Goal: Task Accomplishment & Management: Use online tool/utility

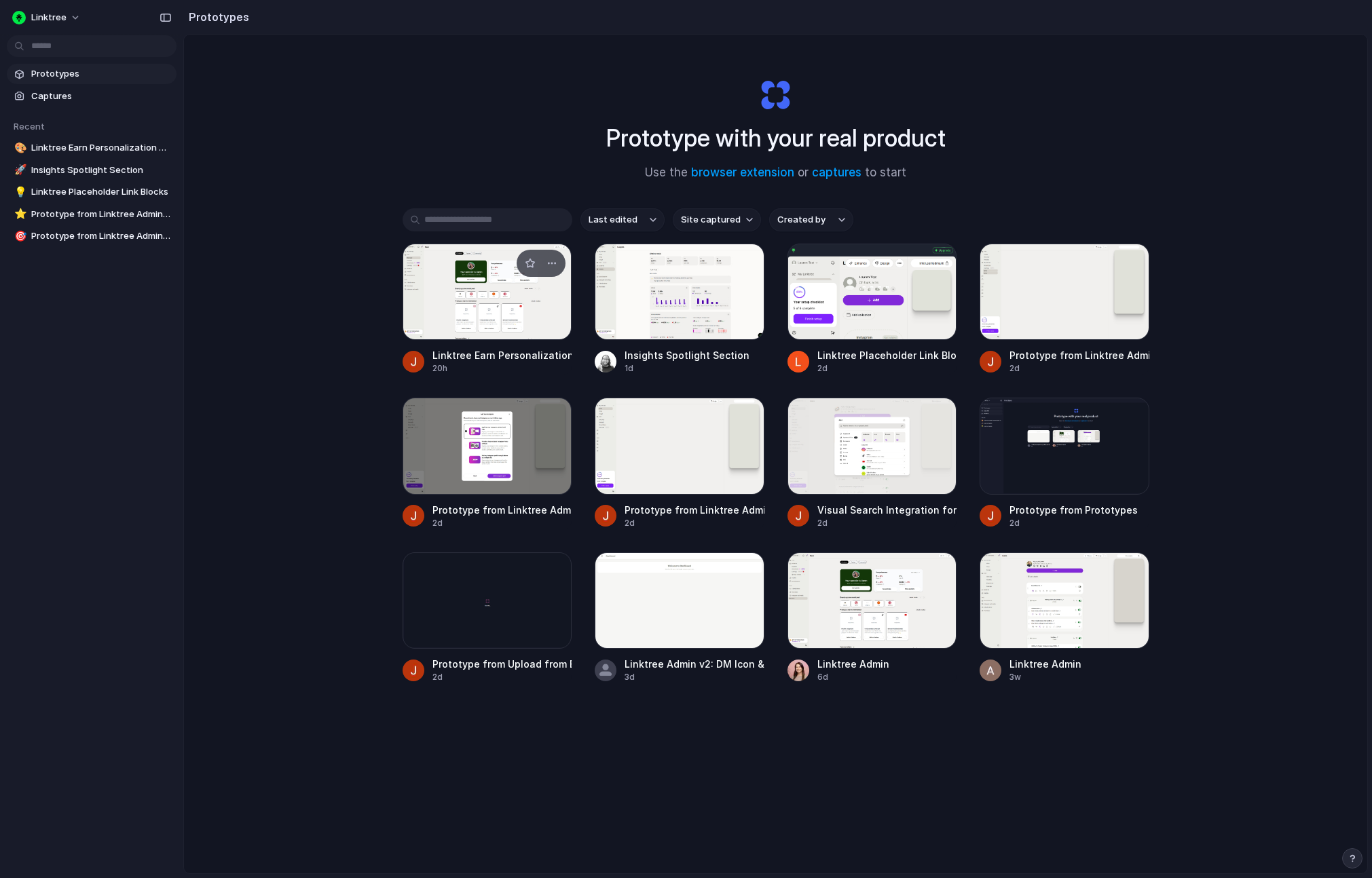
click at [547, 353] on div "Linktree Earn Personalization Prototype v2" at bounding box center [502, 355] width 140 height 14
click at [941, 265] on div "button" at bounding box center [936, 263] width 11 height 11
click at [912, 322] on div at bounding box center [872, 292] width 170 height 96
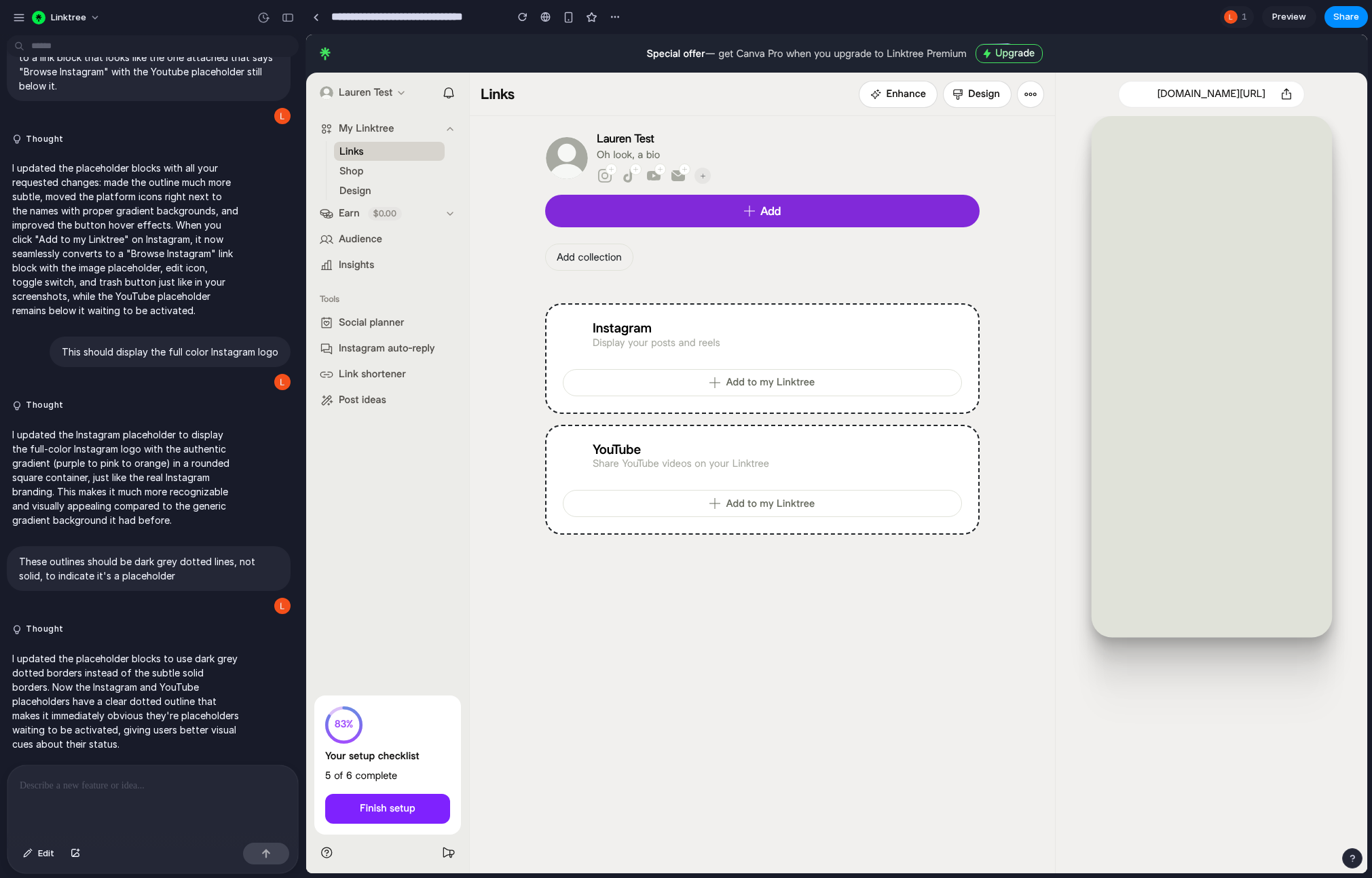
scroll to position [1726, 0]
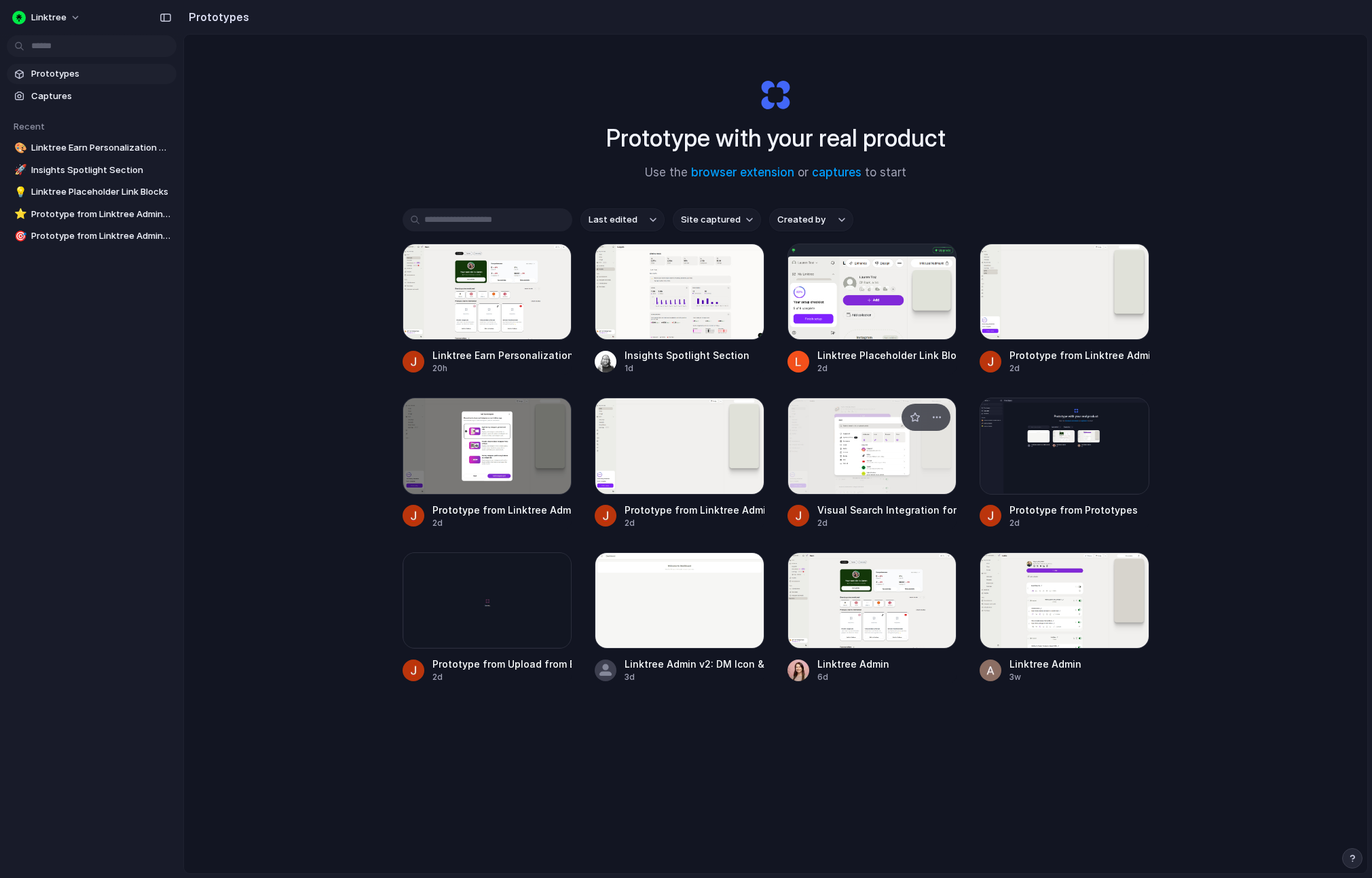
click at [878, 490] on div at bounding box center [872, 446] width 170 height 96
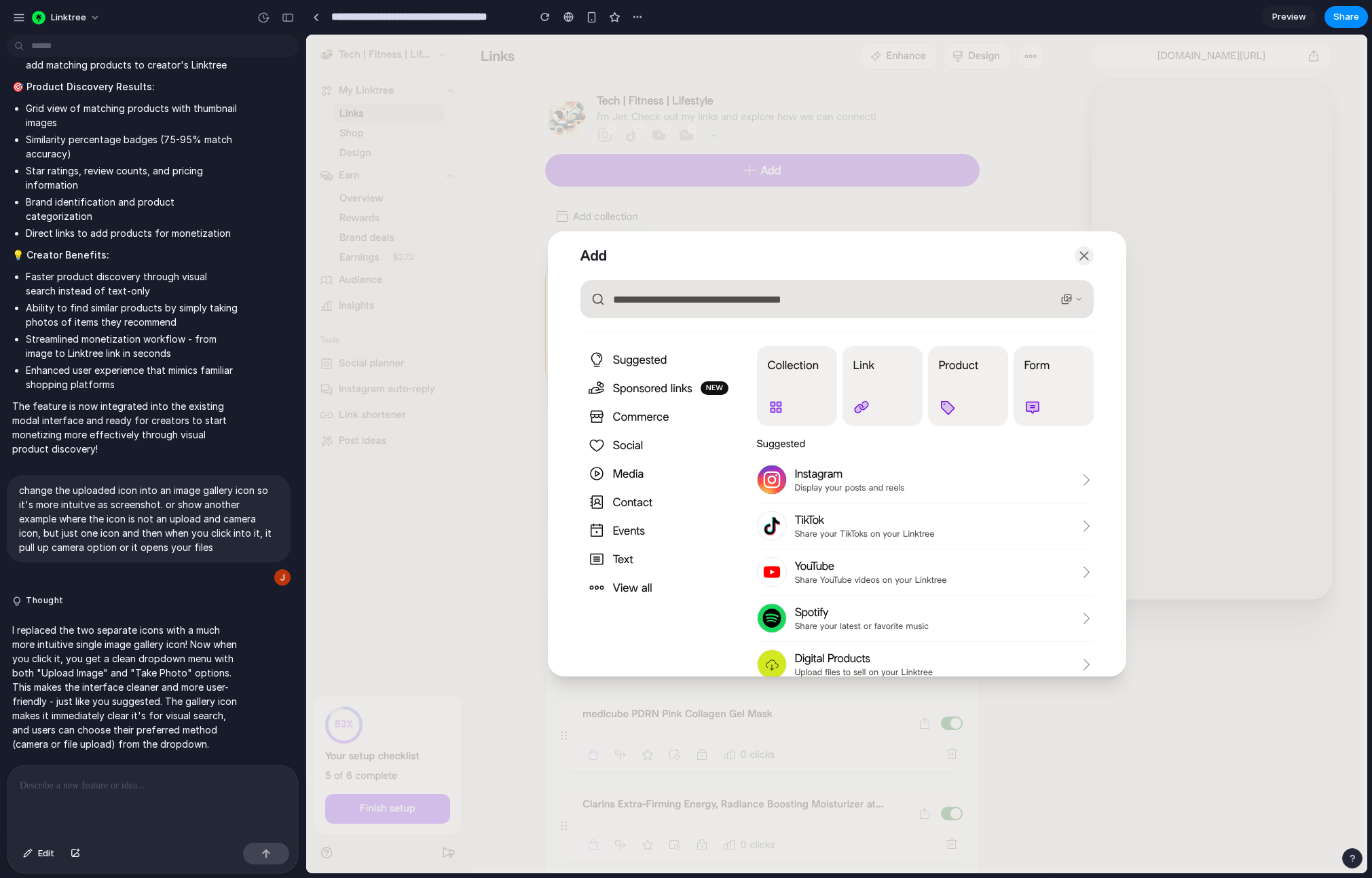
click at [1071, 298] on button "button" at bounding box center [1071, 300] width 33 height 22
click at [1065, 241] on div "Demo Visual Search" at bounding box center [1045, 255] width 95 height 30
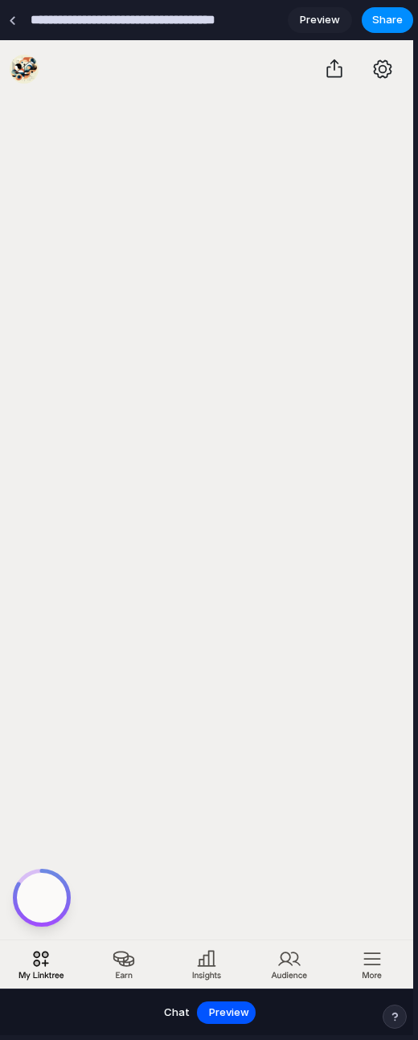
click at [412, 158] on div "**********" at bounding box center [206, 543] width 413 height 891
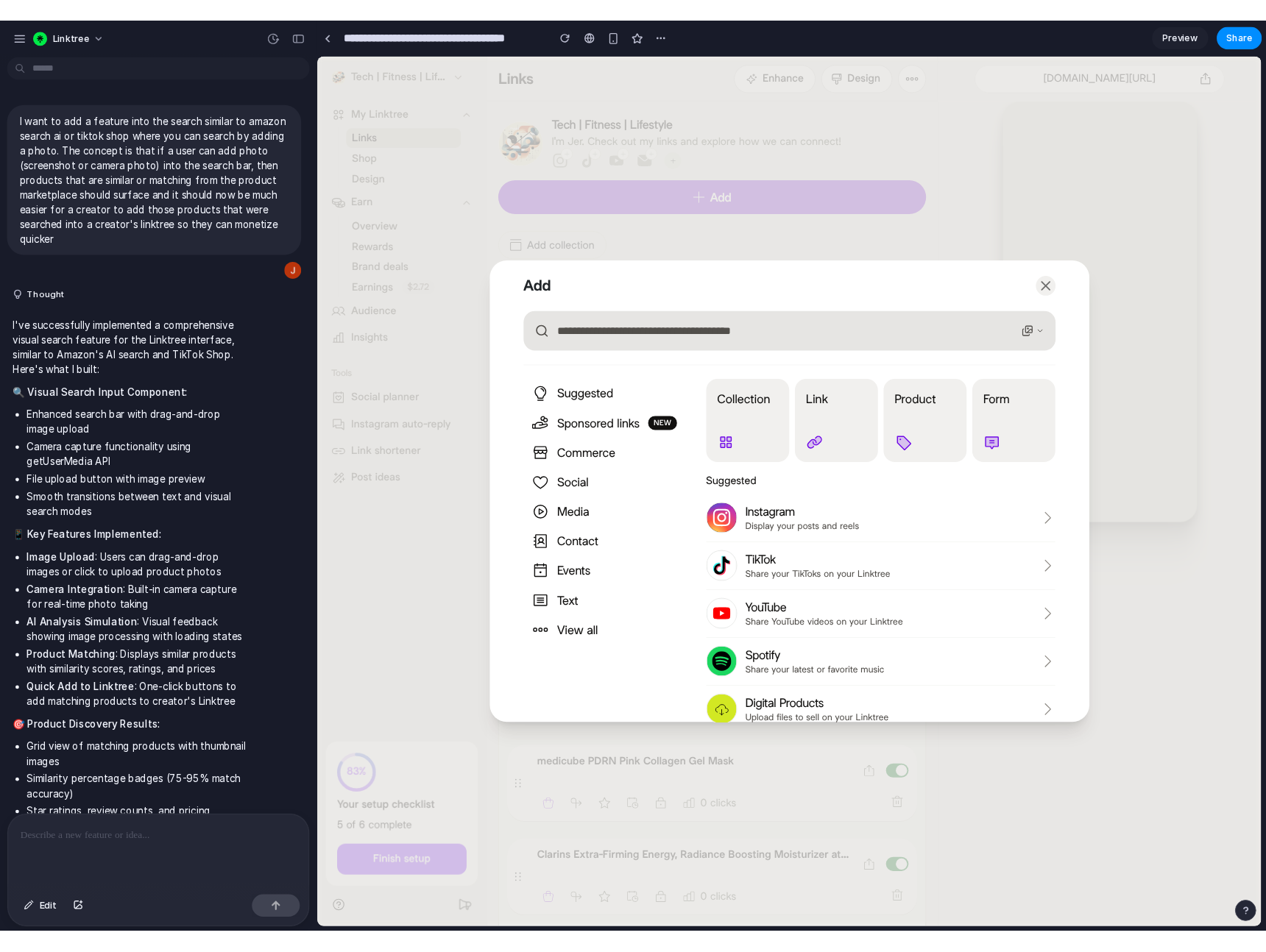
scroll to position [642, 0]
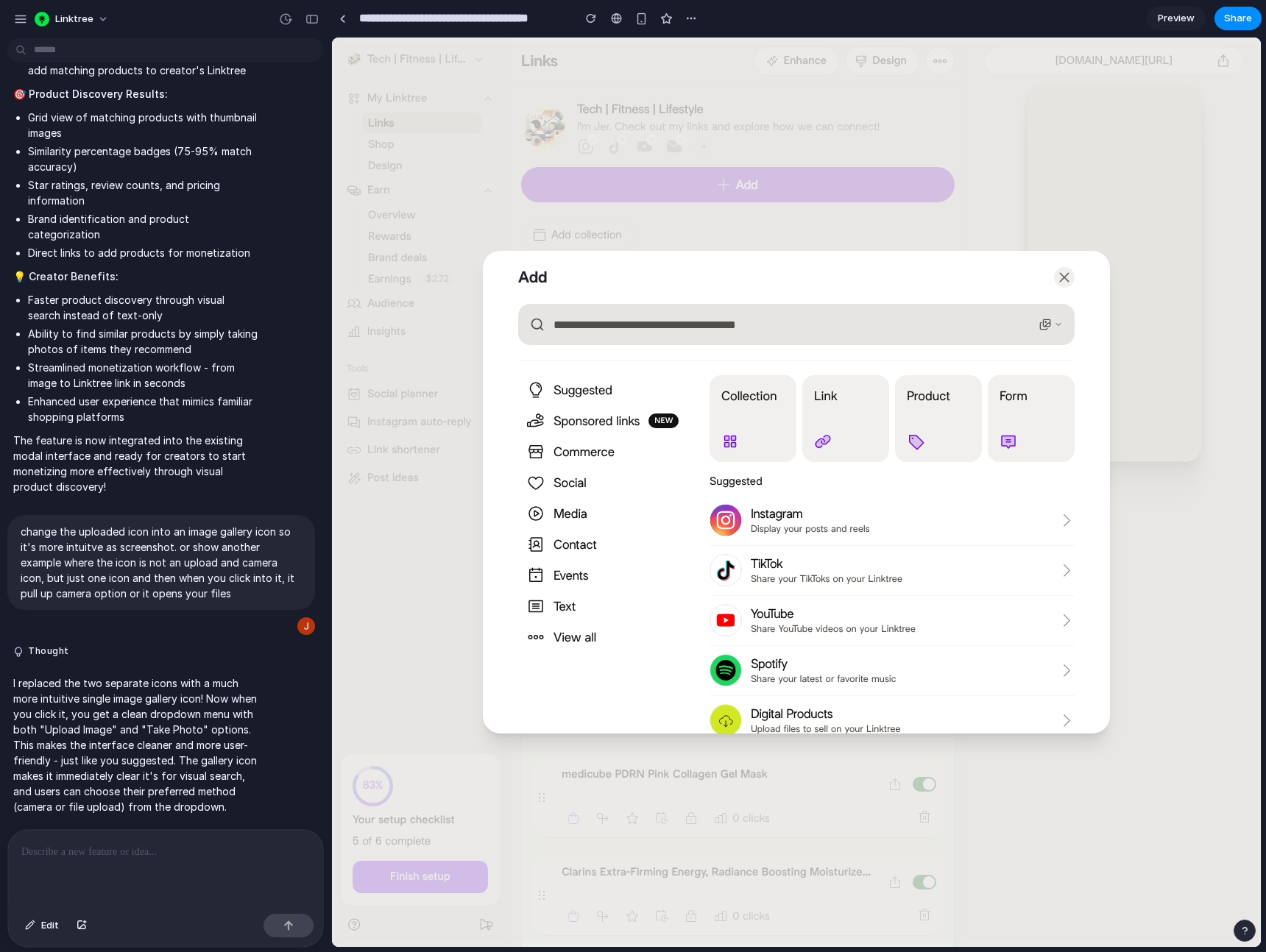
click at [900, 212] on div at bounding box center [796, 492] width 929 height 910
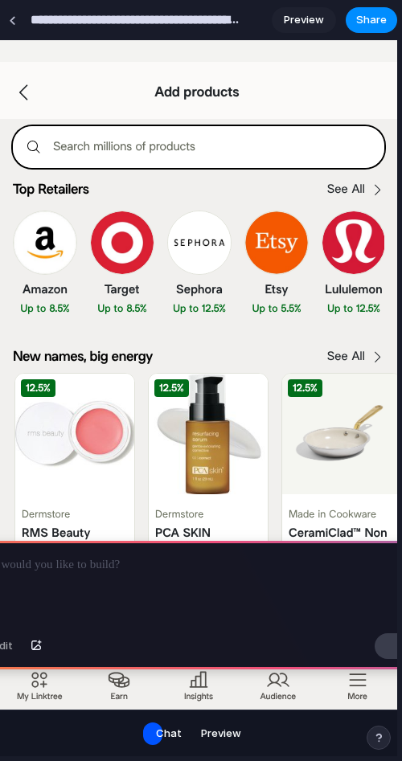
click at [121, 143] on products-search "Search millions of products" at bounding box center [211, 147] width 342 height 39
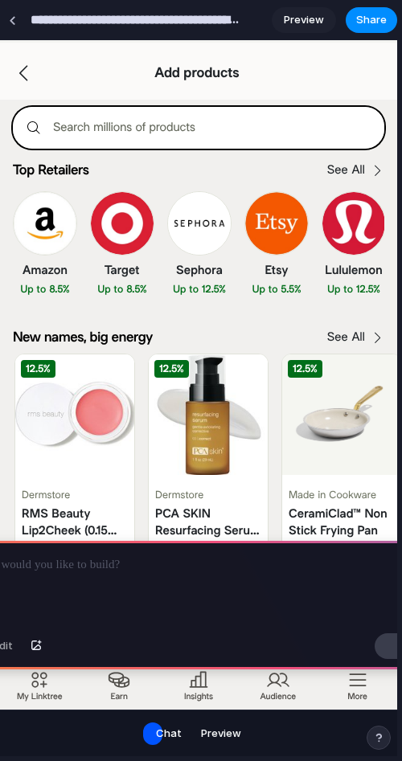
scroll to position [474, 0]
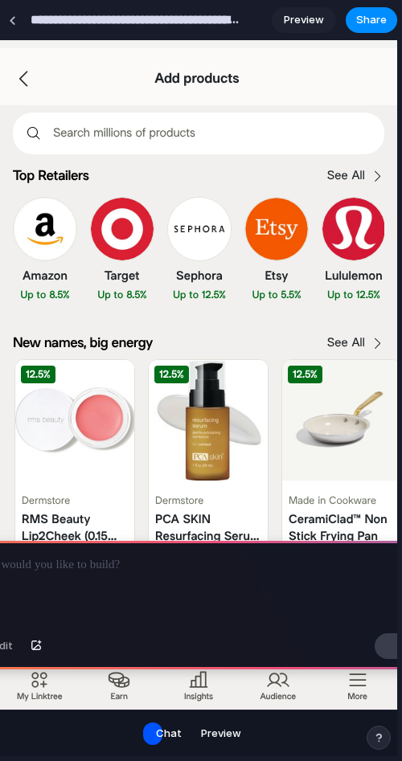
click at [180, 728] on span "Chat" at bounding box center [169, 734] width 26 height 16
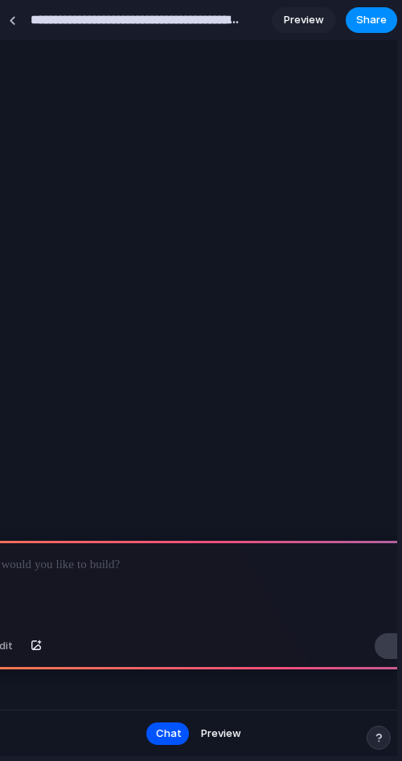
click at [158, 594] on div at bounding box center [198, 584] width 482 height 86
click at [169, 579] on div at bounding box center [198, 584] width 482 height 86
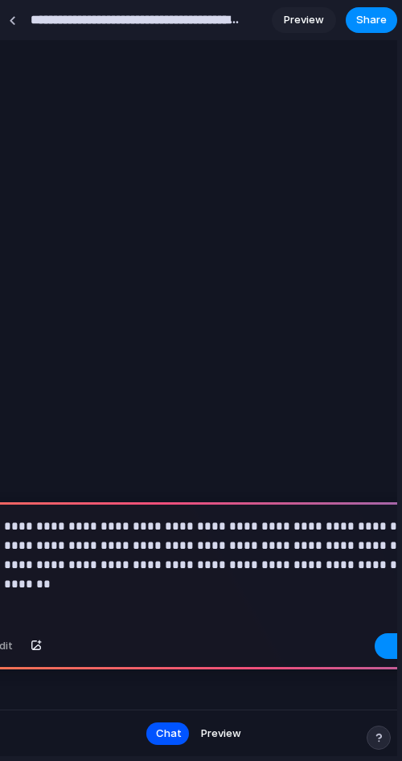
click at [129, 547] on p "**********" at bounding box center [198, 546] width 453 height 58
click at [310, 562] on p "**********" at bounding box center [198, 546] width 453 height 58
click at [366, 568] on p "**********" at bounding box center [198, 546] width 453 height 58
click at [367, 568] on p "**********" at bounding box center [198, 546] width 453 height 58
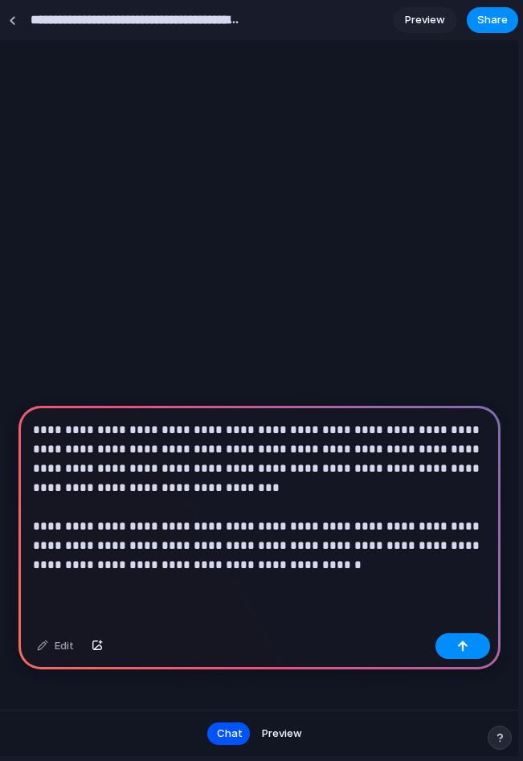
click at [264, 581] on div "**********" at bounding box center [259, 516] width 482 height 221
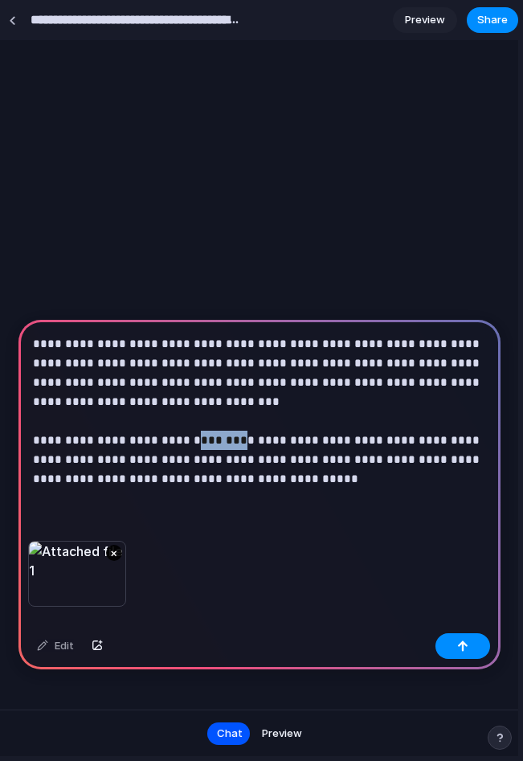
click at [118, 556] on button "×" at bounding box center [114, 553] width 16 height 16
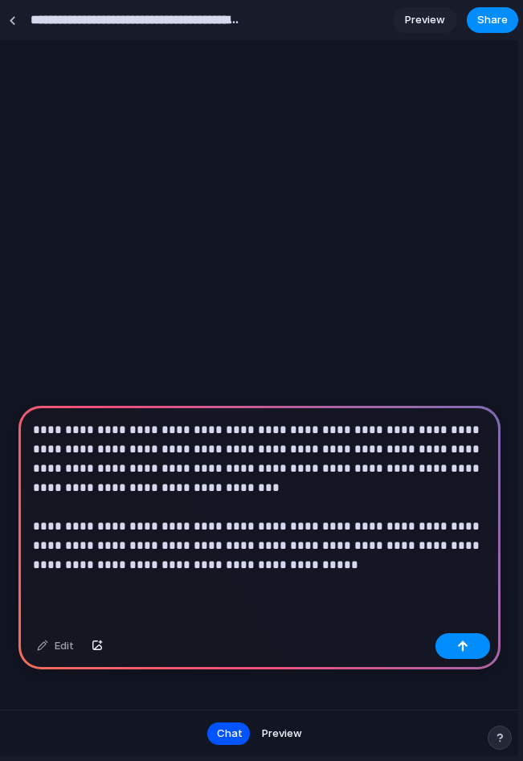
click at [219, 535] on p "**********" at bounding box center [259, 497] width 453 height 154
click at [190, 528] on p "**********" at bounding box center [259, 497] width 453 height 154
click at [346, 560] on p "**********" at bounding box center [259, 497] width 453 height 154
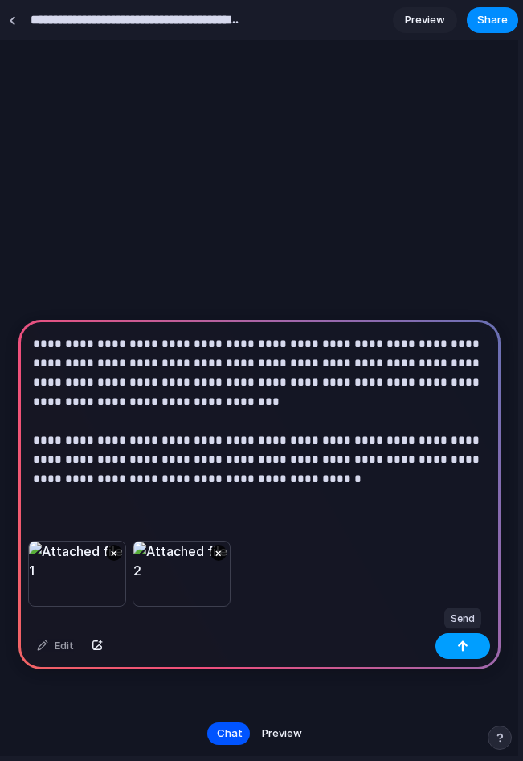
click at [456, 647] on button "button" at bounding box center [463, 646] width 55 height 26
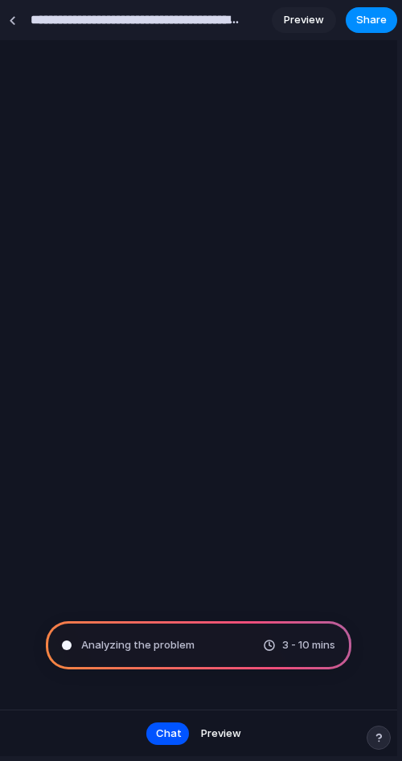
type input "**********"
click at [219, 736] on span "Preview" at bounding box center [221, 734] width 40 height 16
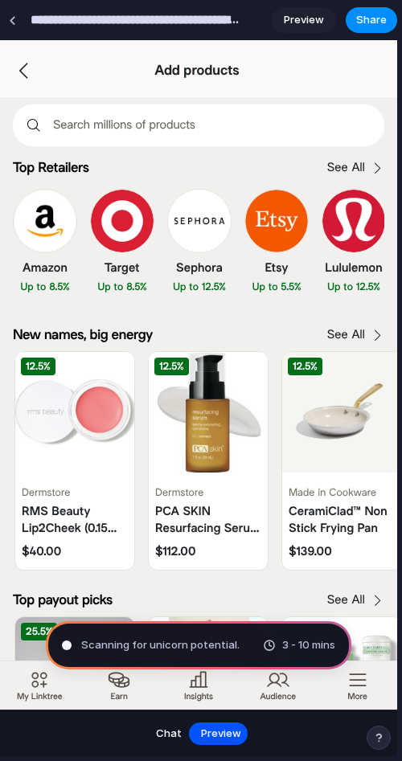
click at [162, 725] on button "Chat" at bounding box center [168, 734] width 45 height 26
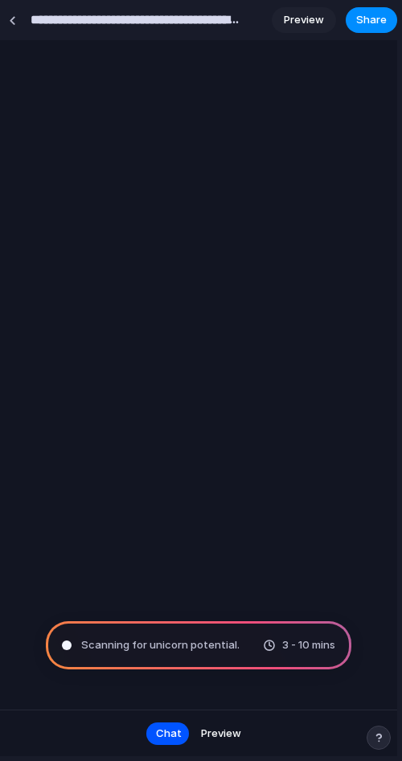
click at [225, 737] on span "Preview" at bounding box center [221, 734] width 40 height 16
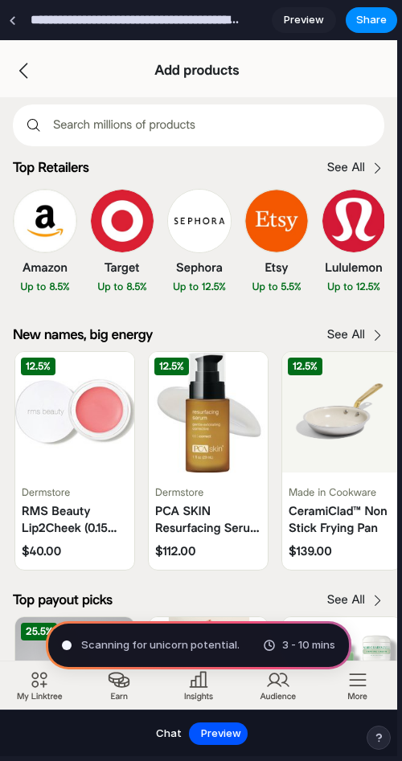
click at [162, 736] on span "Chat" at bounding box center [169, 734] width 26 height 16
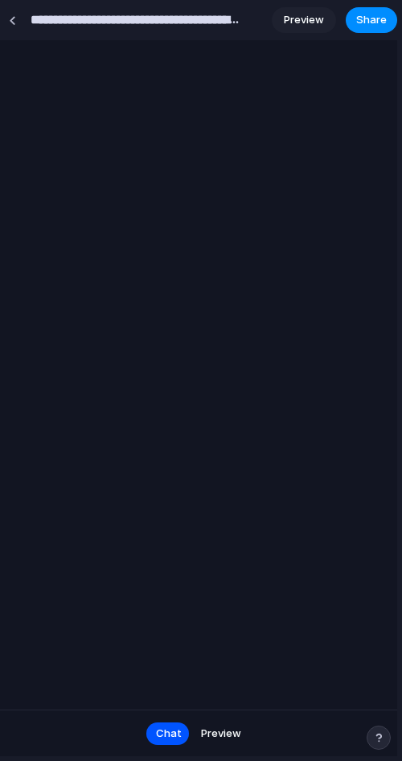
click at [223, 402] on div at bounding box center [198, 375] width 397 height 670
click at [219, 748] on div "Chat Preview" at bounding box center [198, 733] width 397 height 47
click at [219, 734] on span "Preview" at bounding box center [221, 734] width 40 height 16
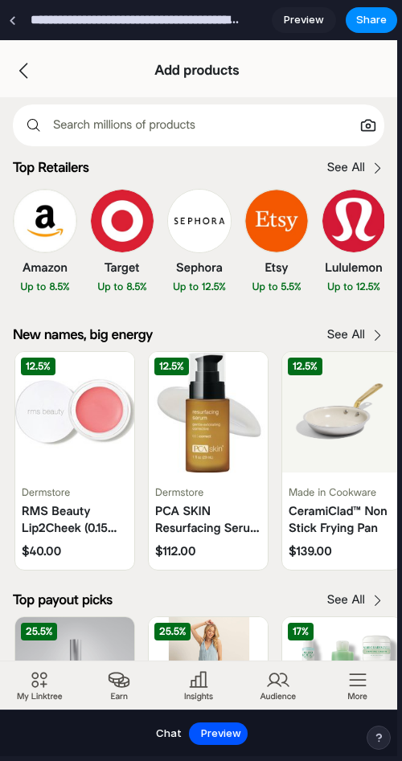
click at [375, 128] on icon "Visual search" at bounding box center [368, 125] width 16 height 16
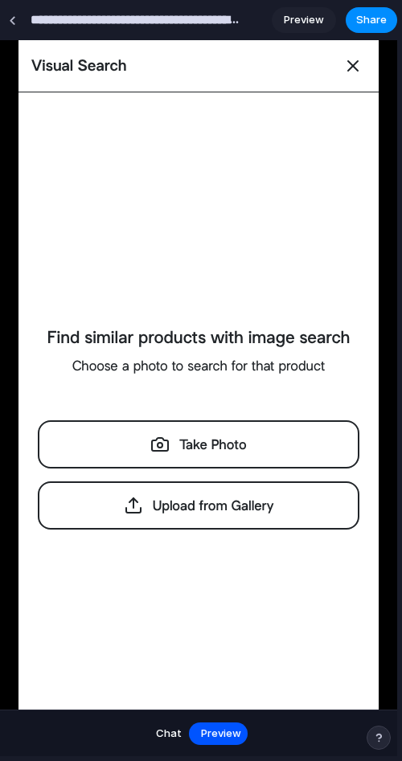
click at [356, 67] on icon at bounding box center [352, 65] width 19 height 19
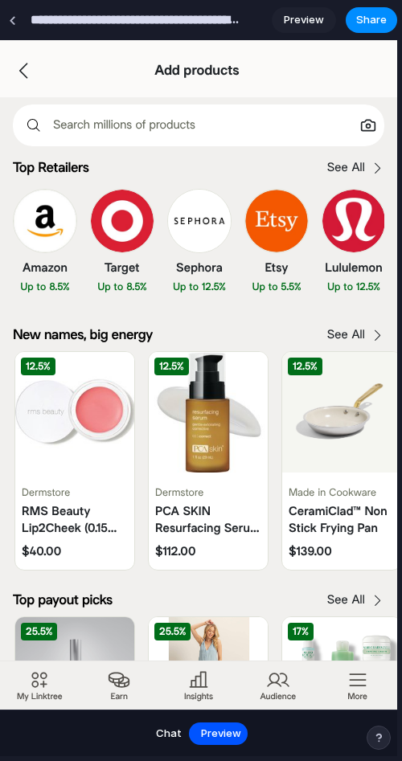
click at [163, 729] on span "Chat" at bounding box center [169, 734] width 26 height 16
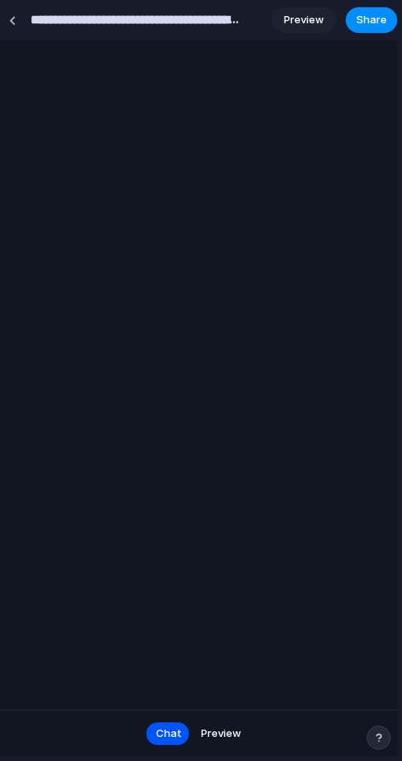
click at [189, 593] on div at bounding box center [198, 375] width 397 height 670
click at [258, 745] on div "Chat Preview" at bounding box center [198, 733] width 397 height 47
click at [2, 232] on div at bounding box center [198, 375] width 397 height 670
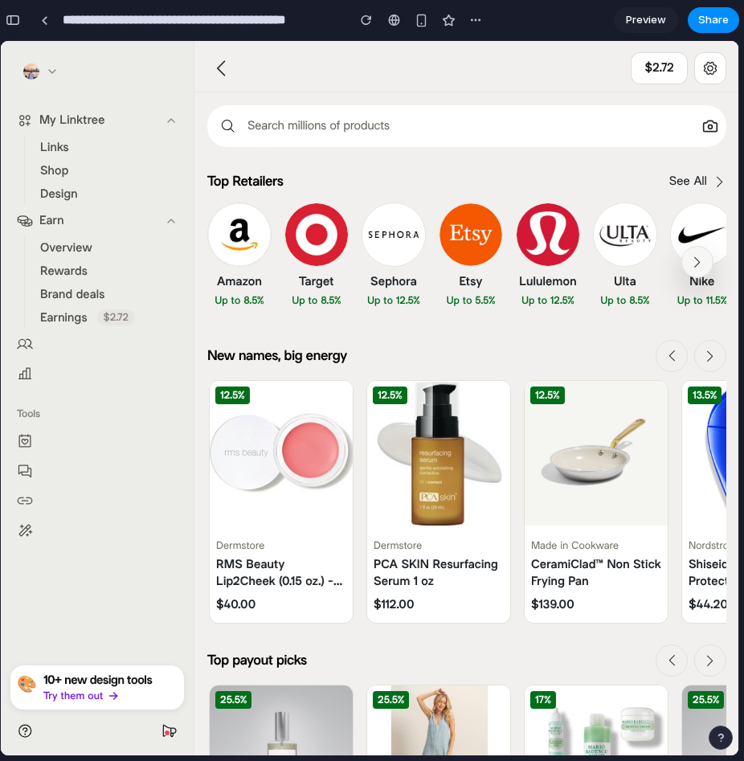
click at [17, 26] on button "button" at bounding box center [13, 20] width 26 height 26
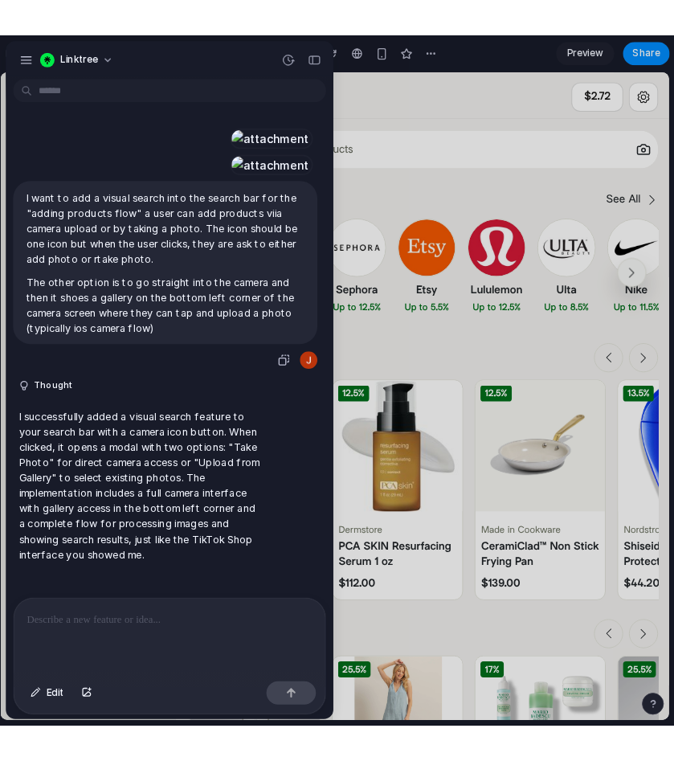
scroll to position [469, 0]
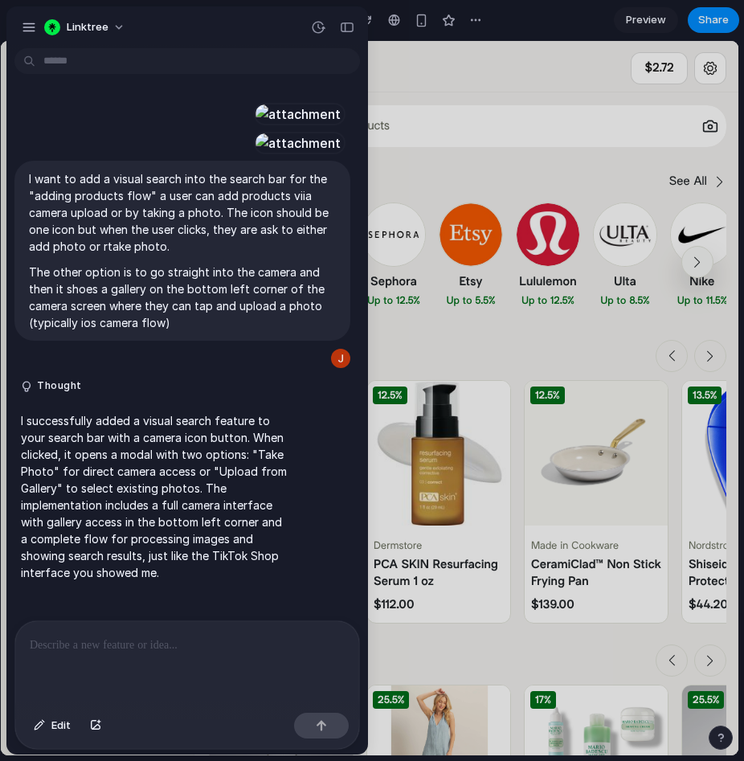
click at [205, 654] on p at bounding box center [187, 645] width 315 height 19
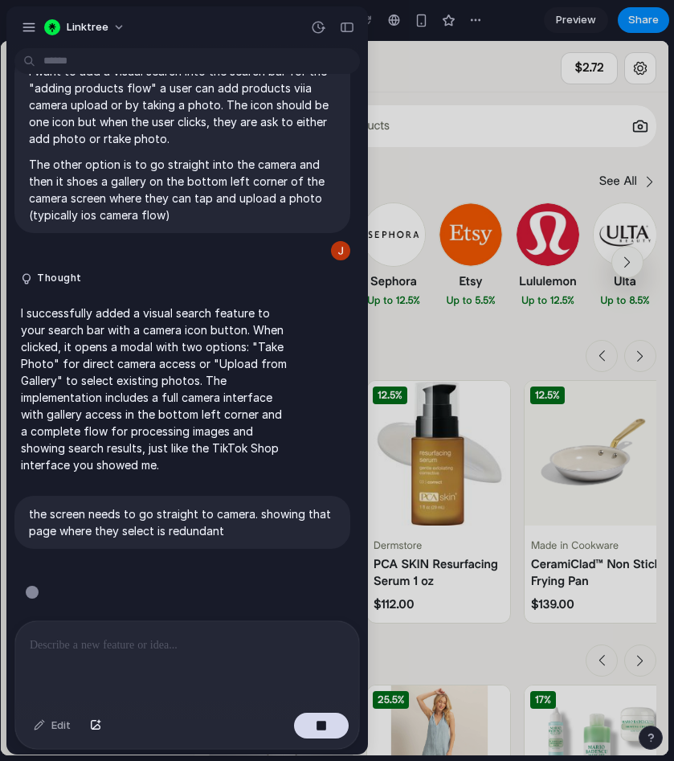
scroll to position [601, 0]
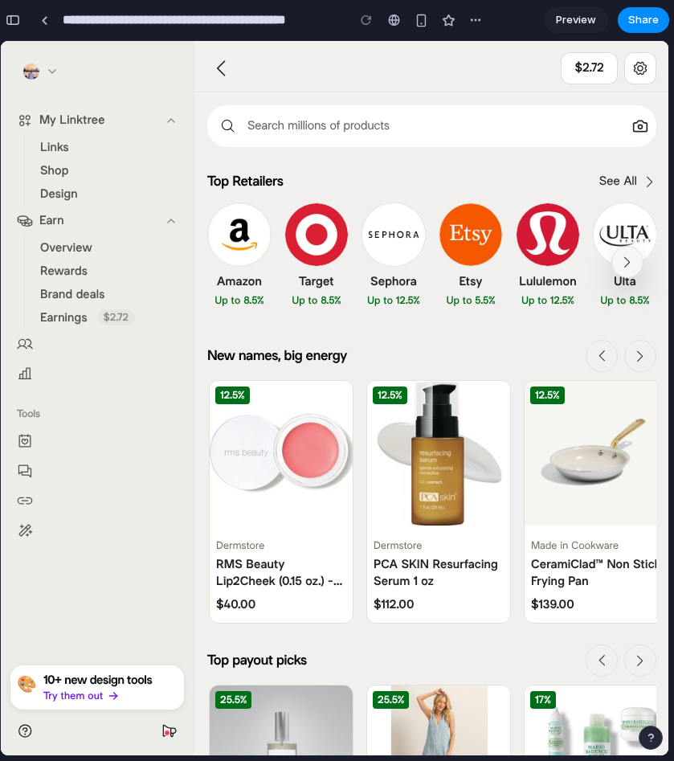
click at [14, 20] on div "button" at bounding box center [13, 19] width 14 height 11
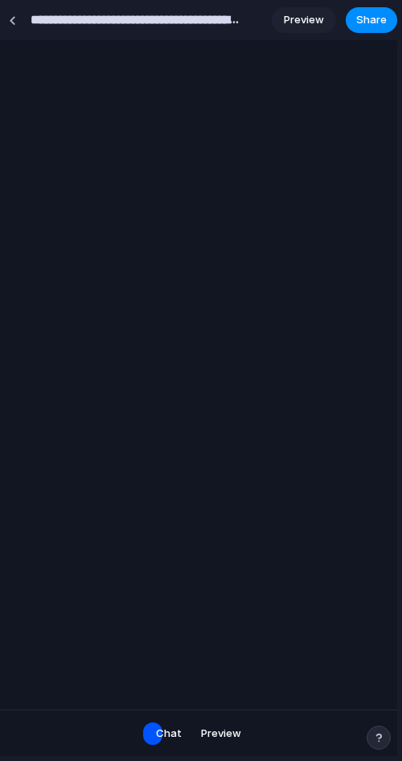
click at [227, 728] on span "Preview" at bounding box center [221, 734] width 40 height 16
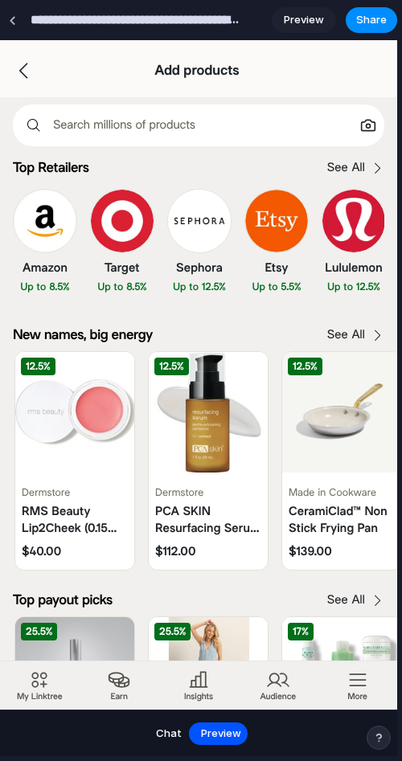
click at [374, 121] on icon "Visual search" at bounding box center [368, 125] width 16 height 16
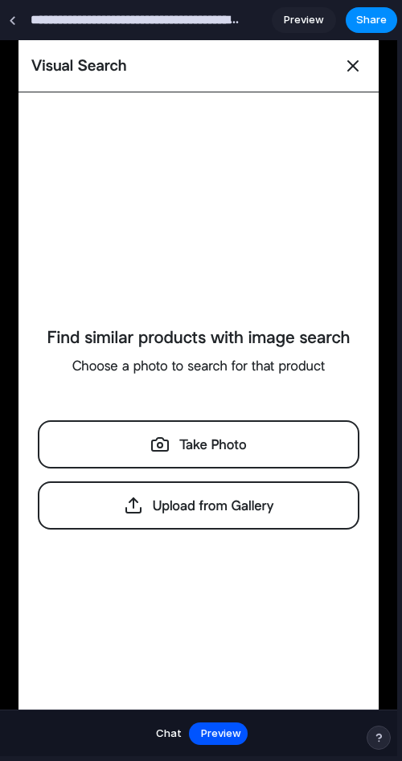
click at [350, 64] on icon at bounding box center [352, 65] width 19 height 19
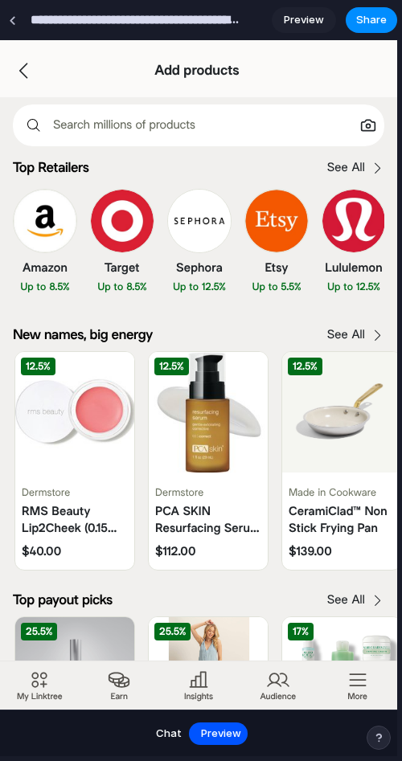
click at [159, 728] on span "Chat" at bounding box center [169, 734] width 26 height 16
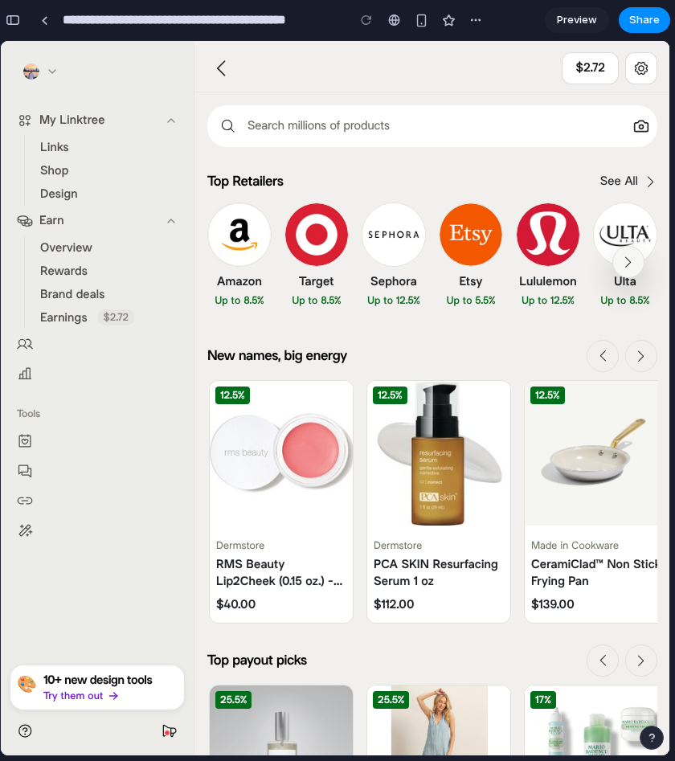
click at [13, 27] on button "button" at bounding box center [13, 20] width 26 height 26
click at [18, 31] on button "button" at bounding box center [13, 20] width 26 height 26
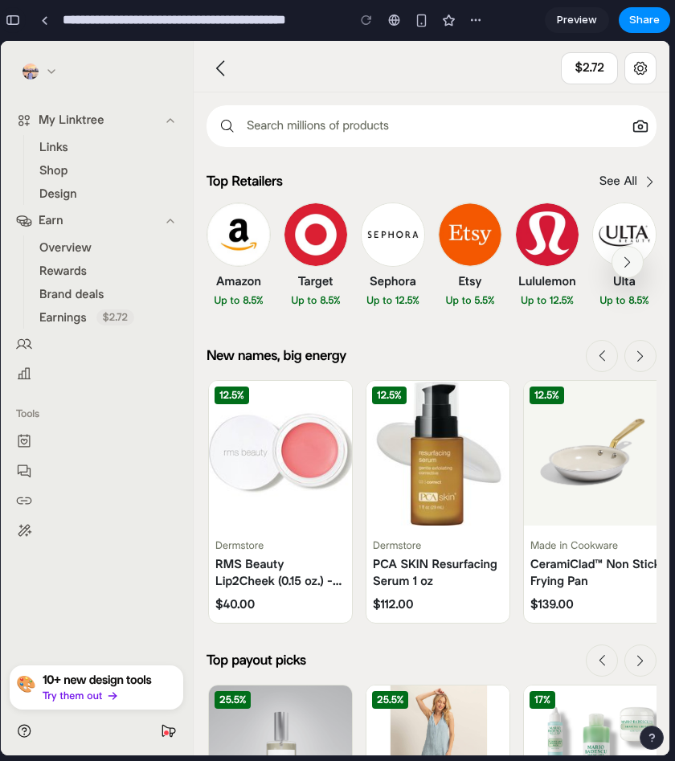
click at [13, 24] on div "button" at bounding box center [13, 19] width 14 height 11
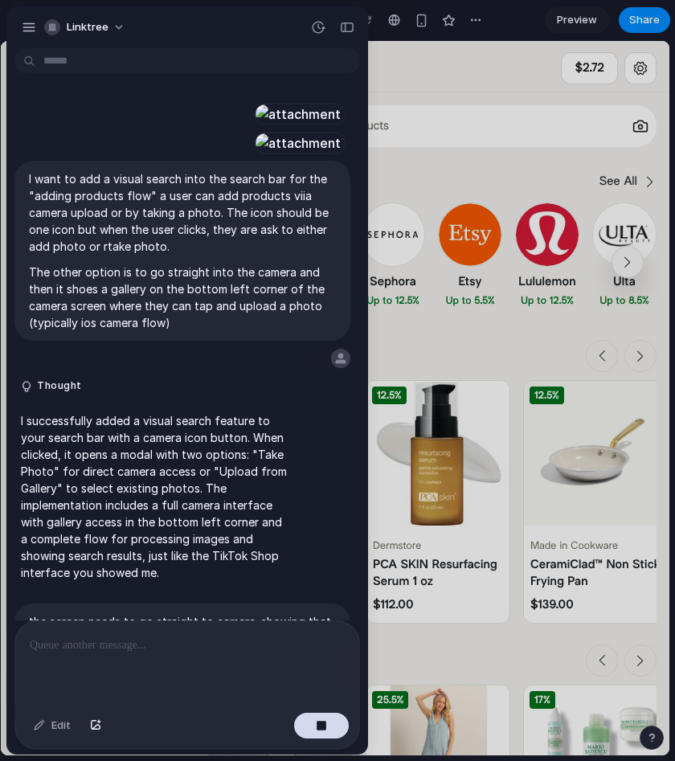
click at [13, 24] on div "Linktree I want to add a visual search into the search bar for the "adding prod…" at bounding box center [337, 380] width 675 height 761
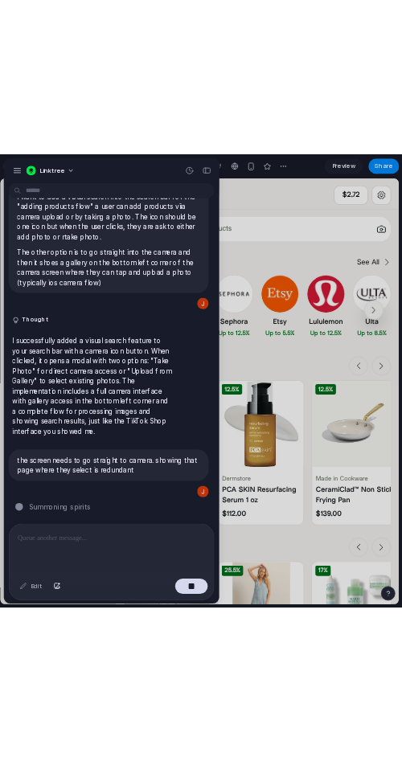
scroll to position [0, 0]
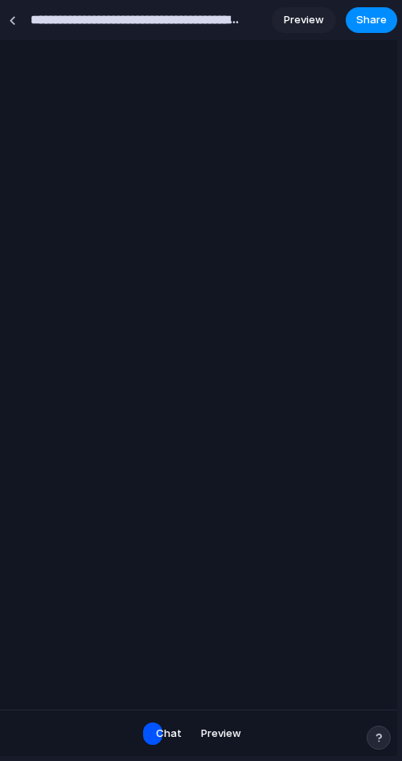
click at [216, 726] on span "Preview" at bounding box center [221, 734] width 40 height 16
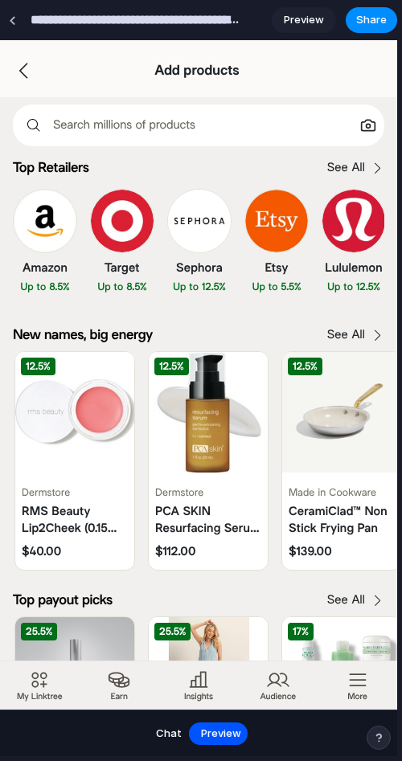
click at [366, 124] on icon "Visual search" at bounding box center [368, 125] width 16 height 16
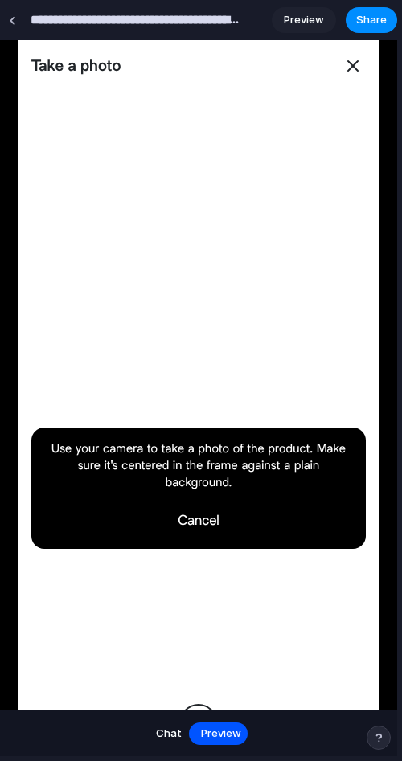
click at [207, 520] on button "Cancel" at bounding box center [198, 520] width 80 height 32
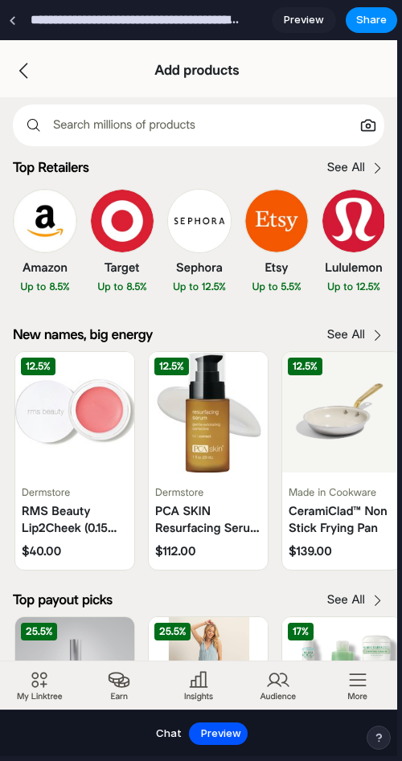
click at [369, 125] on circle "Visual search" at bounding box center [369, 126] width 4 height 4
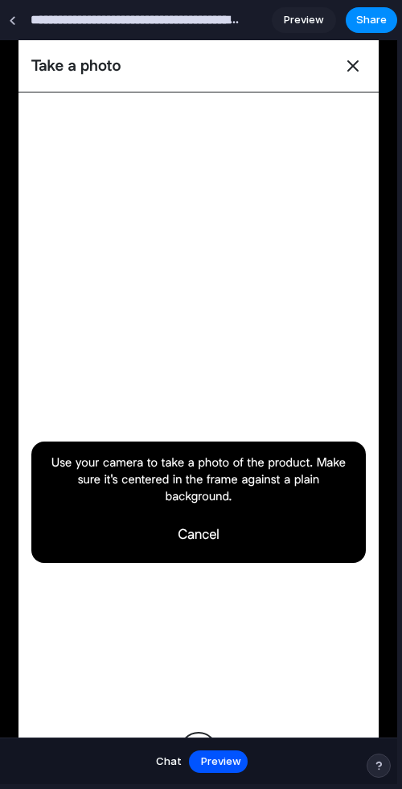
scroll to position [373, 0]
drag, startPoint x: 212, startPoint y: 357, endPoint x: 232, endPoint y: 182, distance: 176.3
click at [232, 182] on video at bounding box center [198, 440] width 360 height 697
click at [182, 487] on p "Use your camera to take a photo of the product. Make sure it's centered in the …" at bounding box center [198, 479] width 309 height 51
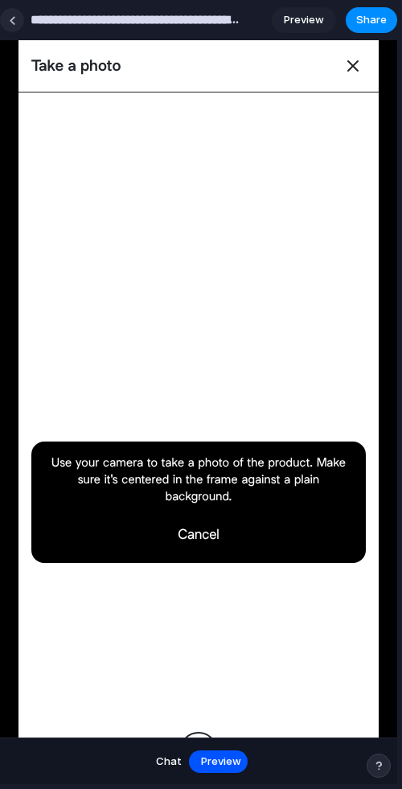
click at [17, 24] on link at bounding box center [12, 20] width 24 height 24
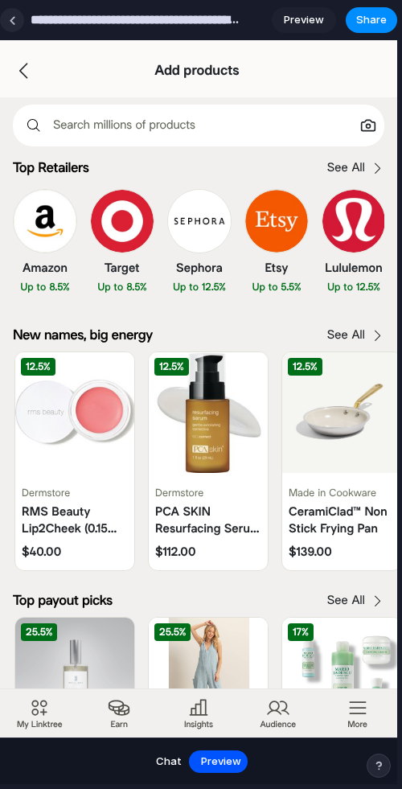
click at [9, 21] on div at bounding box center [12, 20] width 7 height 9
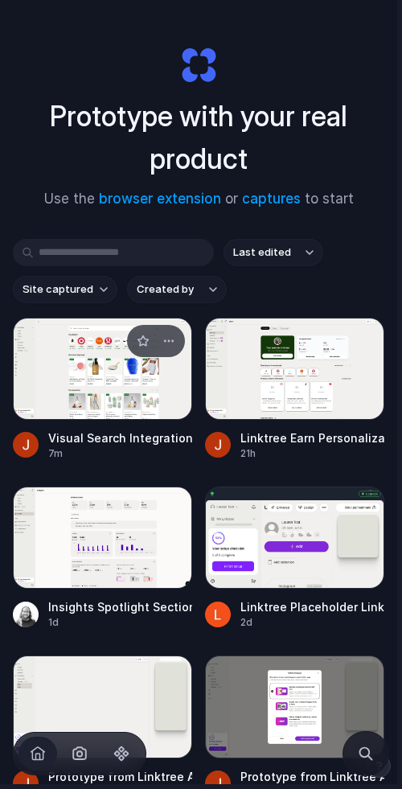
click at [98, 403] on div at bounding box center [102, 369] width 179 height 102
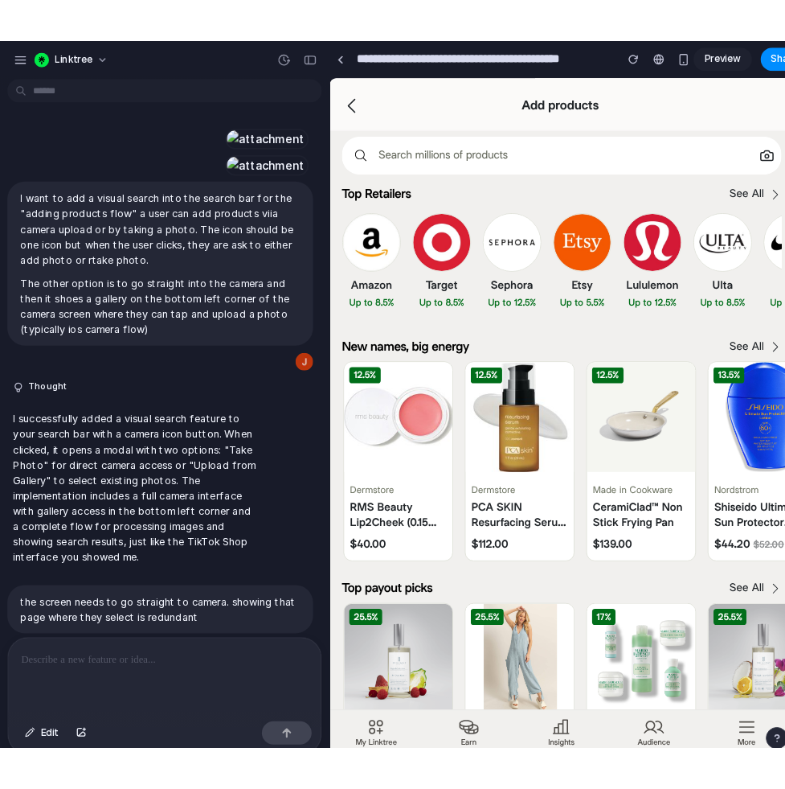
scroll to position [796, 0]
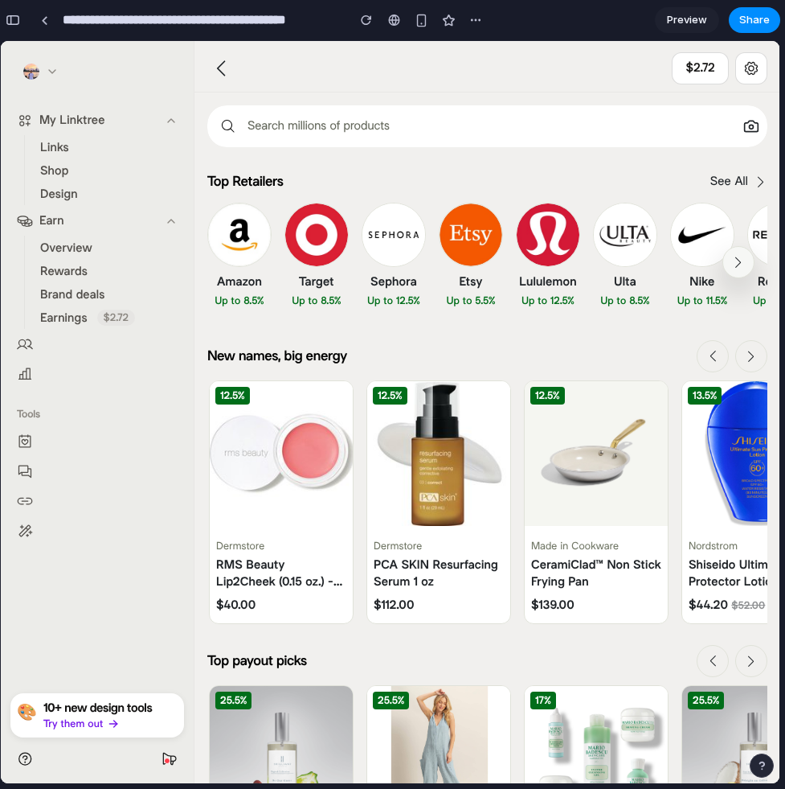
click at [760, 125] on button "Visual search" at bounding box center [751, 126] width 29 height 29
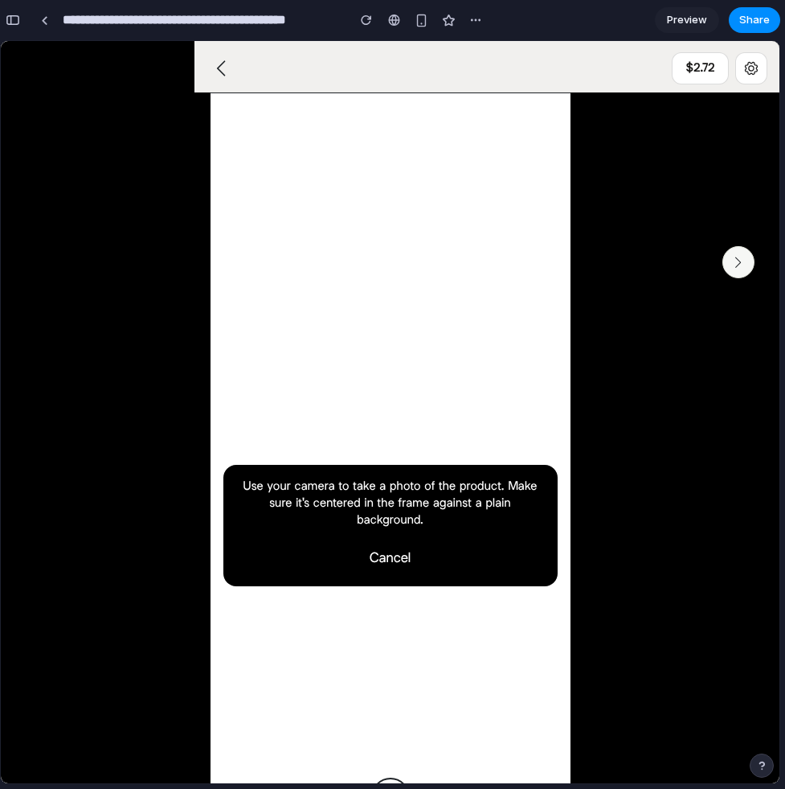
click at [228, 78] on icon "button" at bounding box center [222, 68] width 23 height 23
click at [221, 64] on icon "button" at bounding box center [221, 67] width 9 height 15
click at [43, 19] on div at bounding box center [44, 20] width 7 height 9
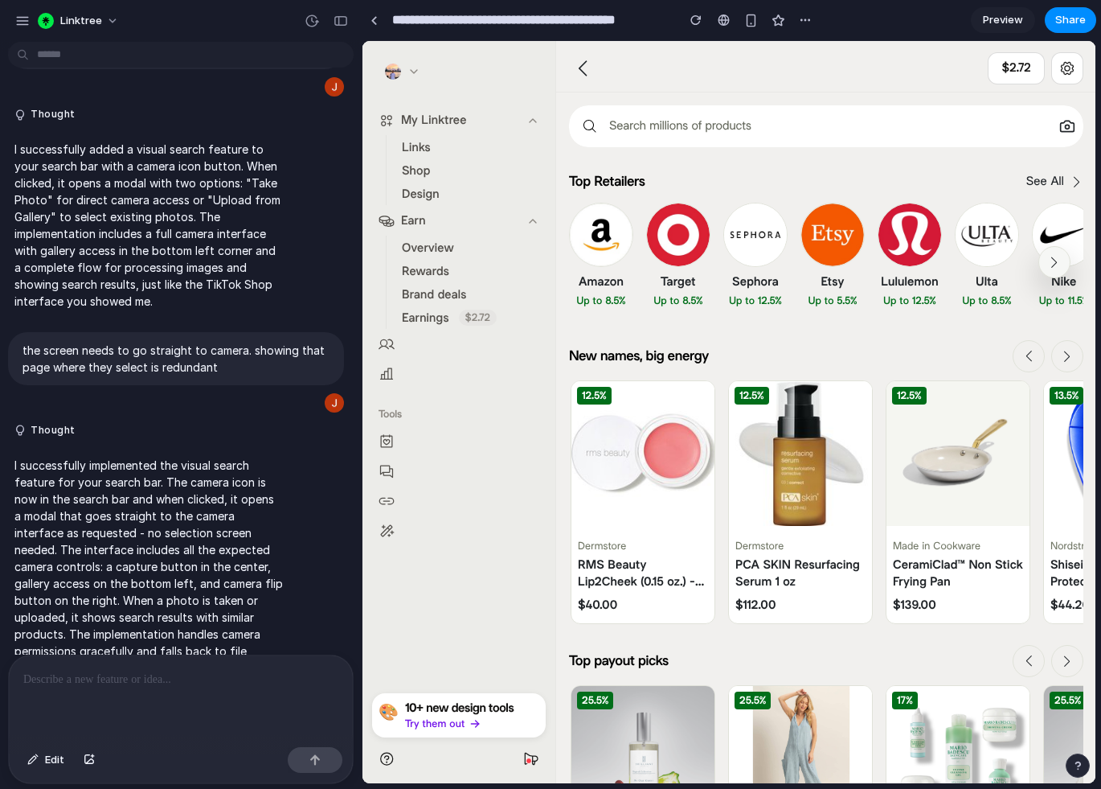
scroll to position [796, 0]
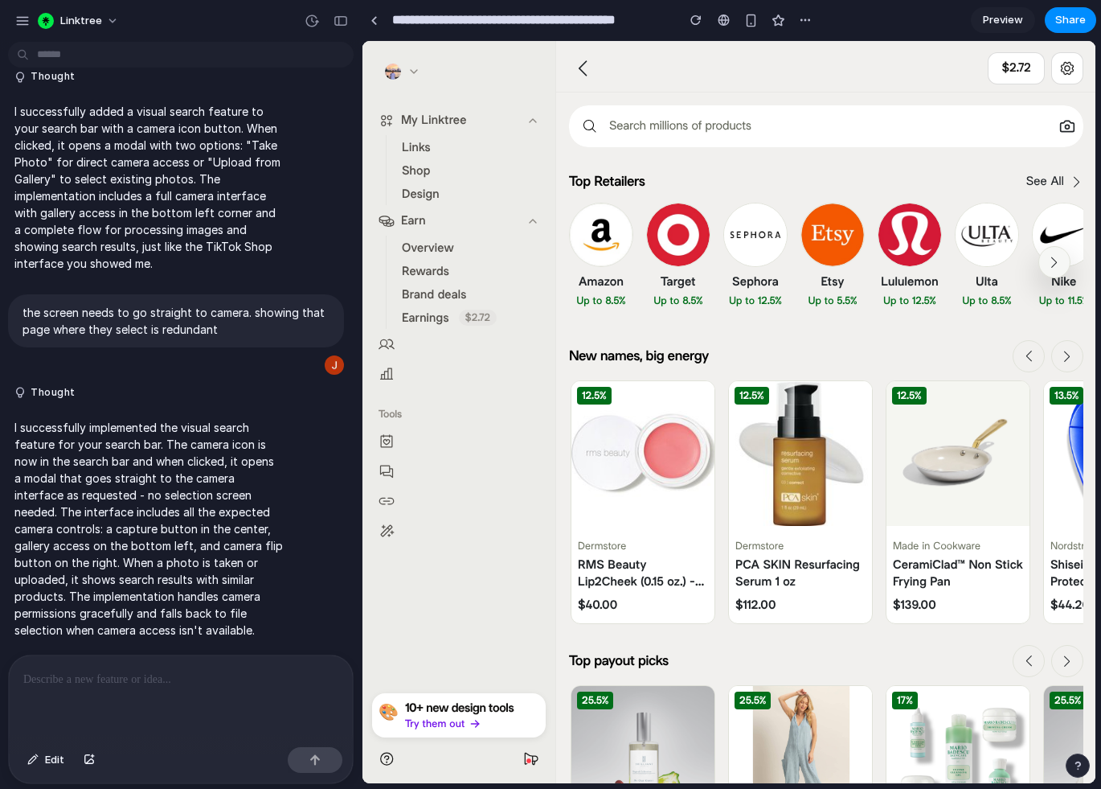
click at [977, 121] on button "Visual search" at bounding box center [1067, 126] width 29 height 29
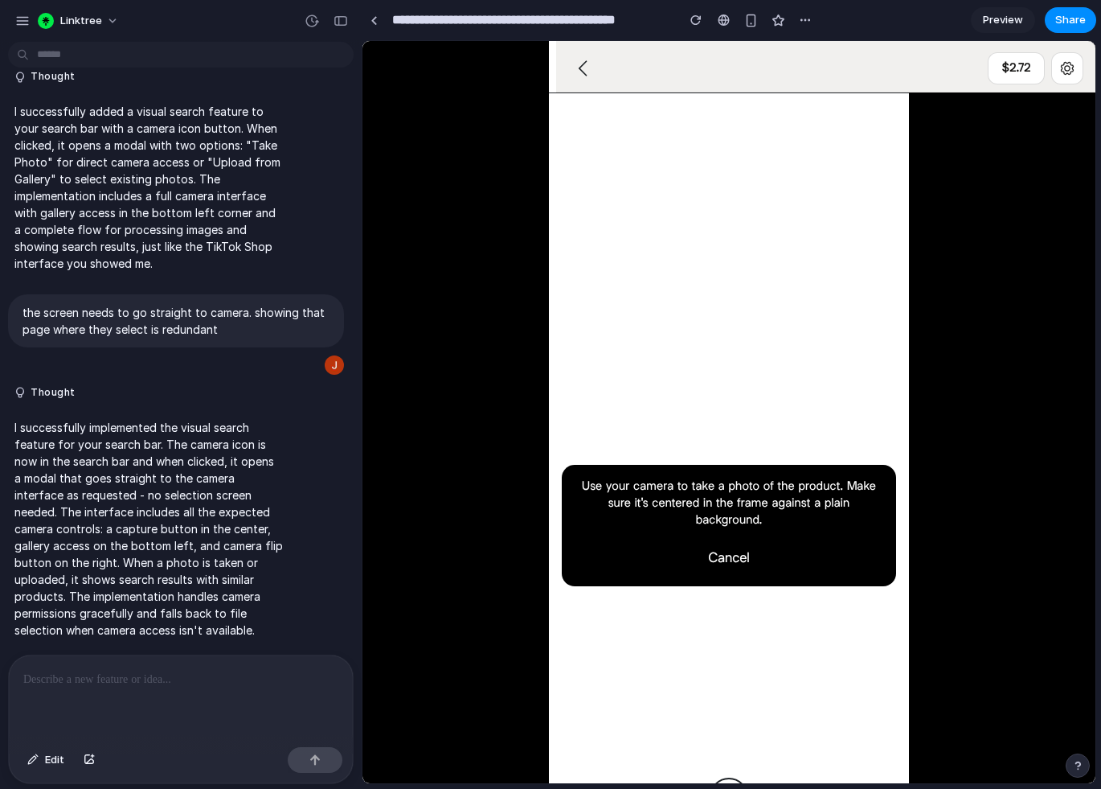
scroll to position [113, 0]
click at [577, 68] on icon "button" at bounding box center [583, 68] width 23 height 23
click at [587, 76] on icon "button" at bounding box center [583, 68] width 23 height 23
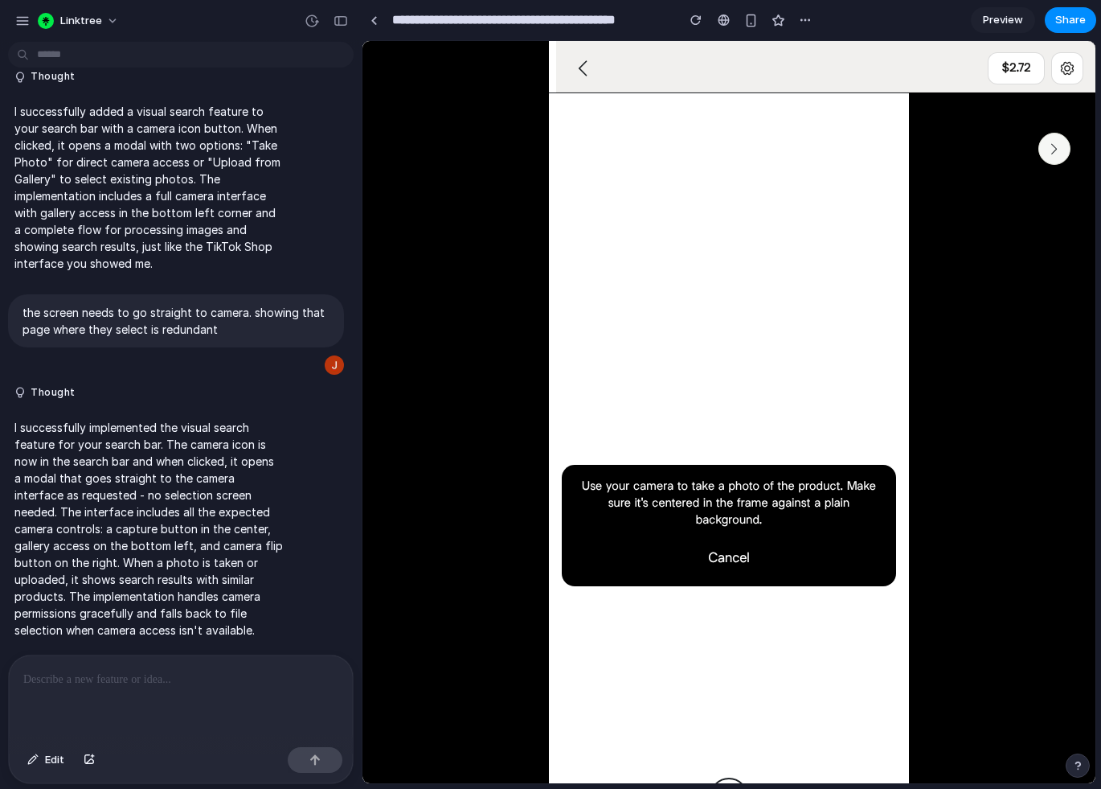
click at [977, 154] on button "Chevron Chevron pointing right" at bounding box center [1055, 149] width 32 height 32
click at [376, 27] on link at bounding box center [374, 20] width 24 height 24
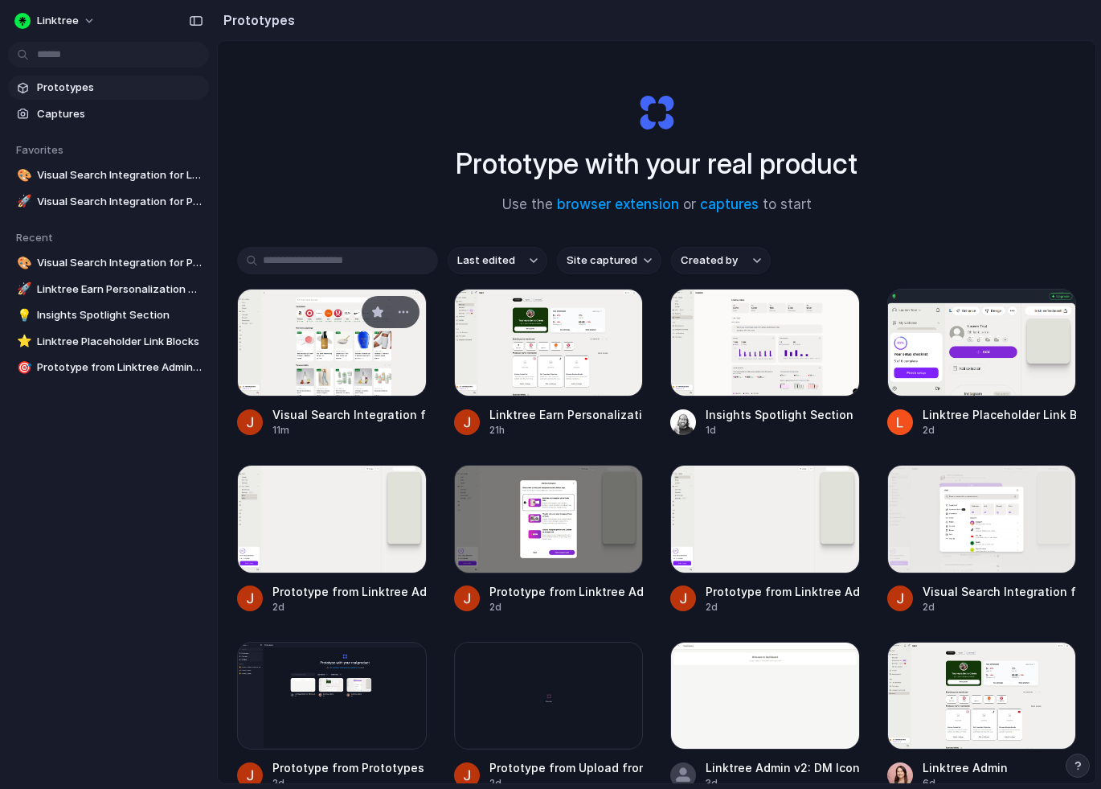
click at [323, 363] on div at bounding box center [332, 343] width 190 height 108
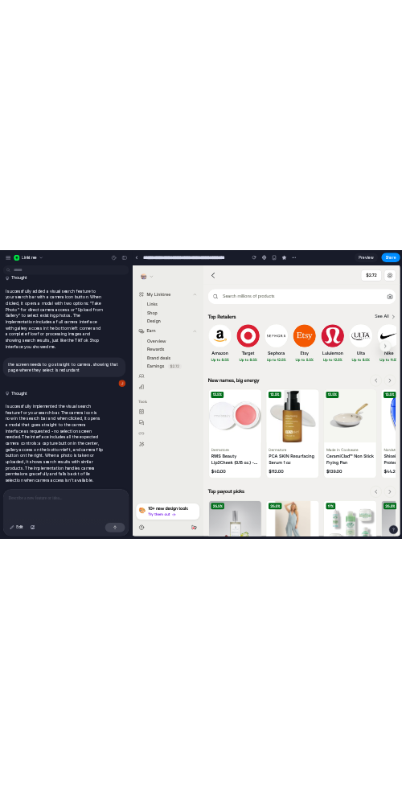
scroll to position [678, 0]
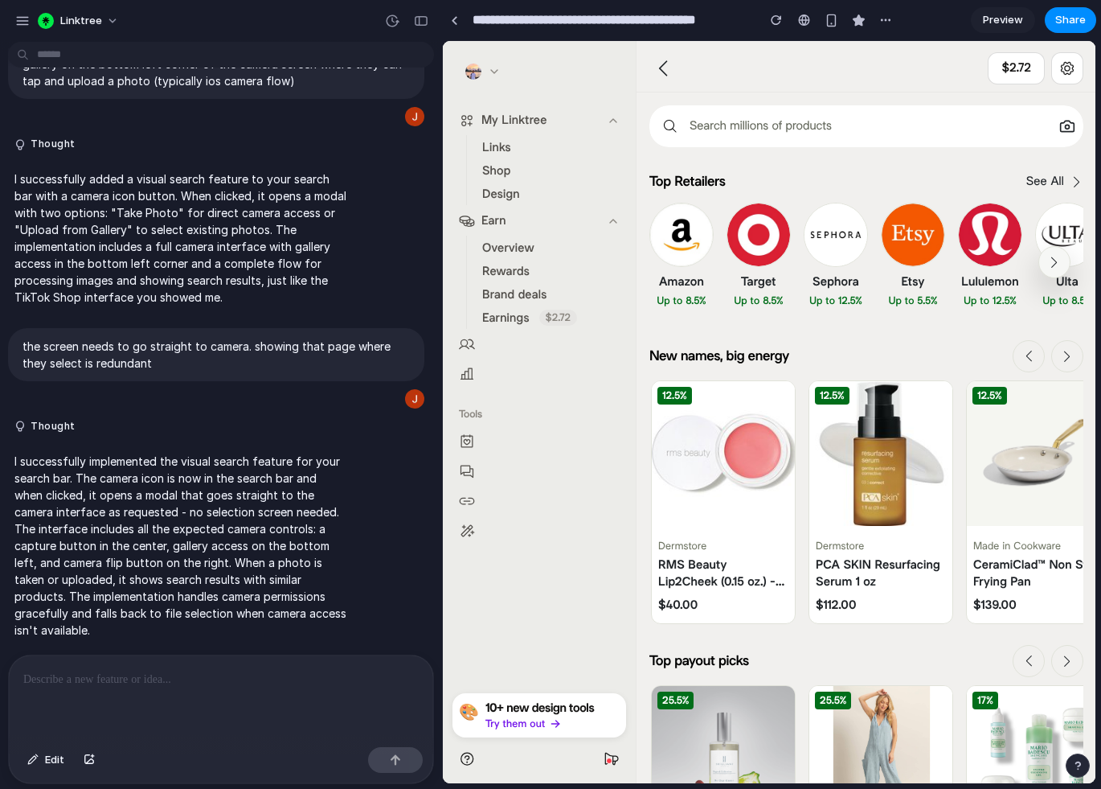
drag, startPoint x: 359, startPoint y: 375, endPoint x: 716, endPoint y: 404, distance: 358.1
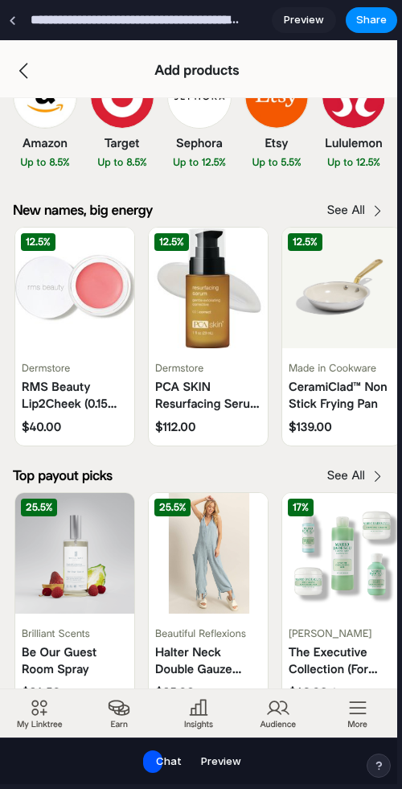
scroll to position [0, 0]
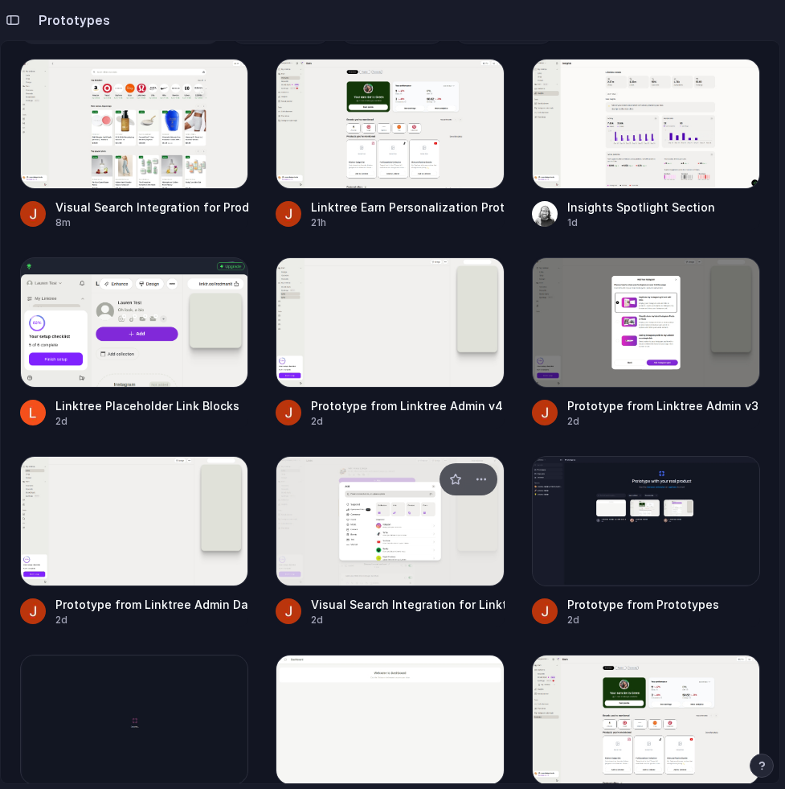
scroll to position [216, 0]
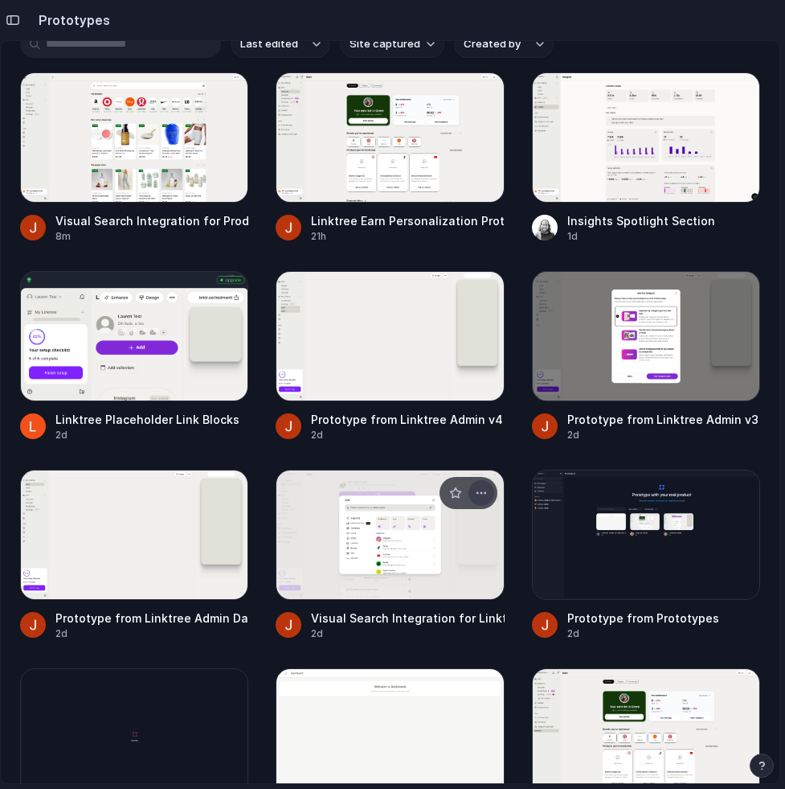
click at [487, 487] on button "button" at bounding box center [482, 493] width 26 height 26
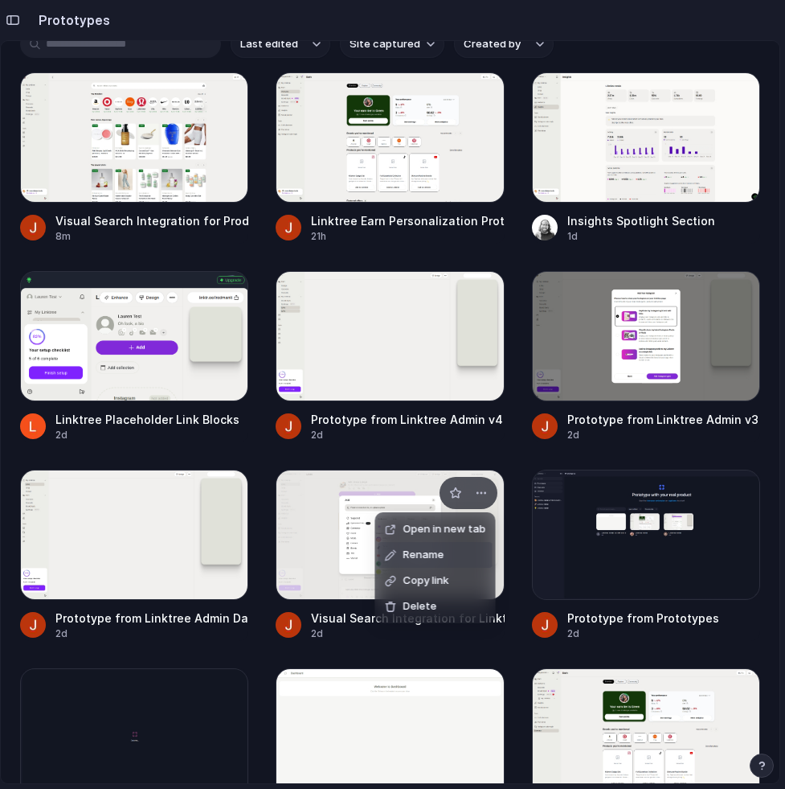
click at [433, 549] on span "Rename" at bounding box center [424, 555] width 41 height 16
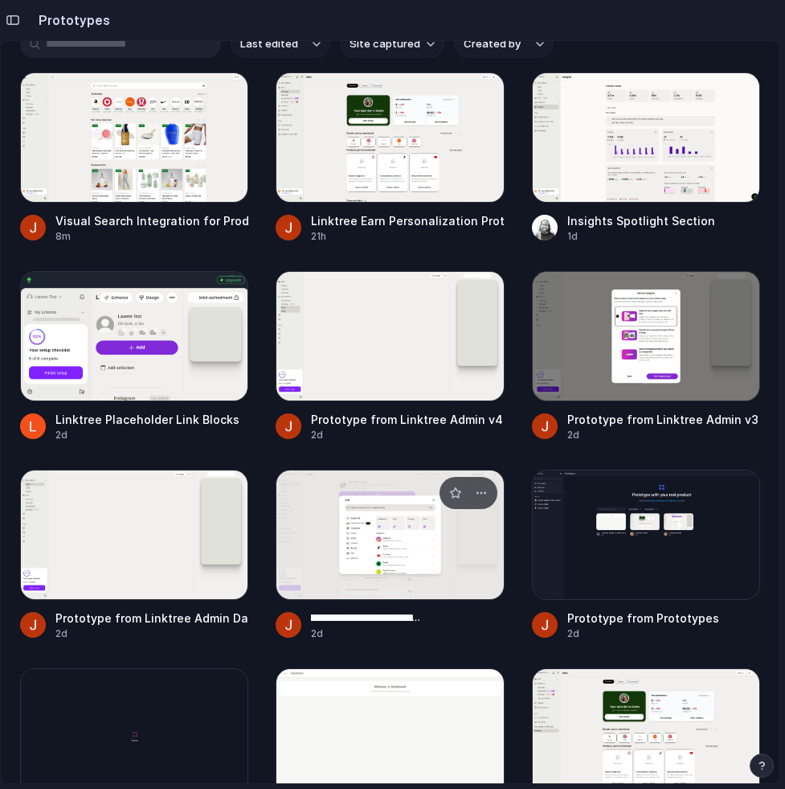
scroll to position [0, 0]
type input "**********"
click at [453, 490] on div "button" at bounding box center [455, 492] width 13 height 13
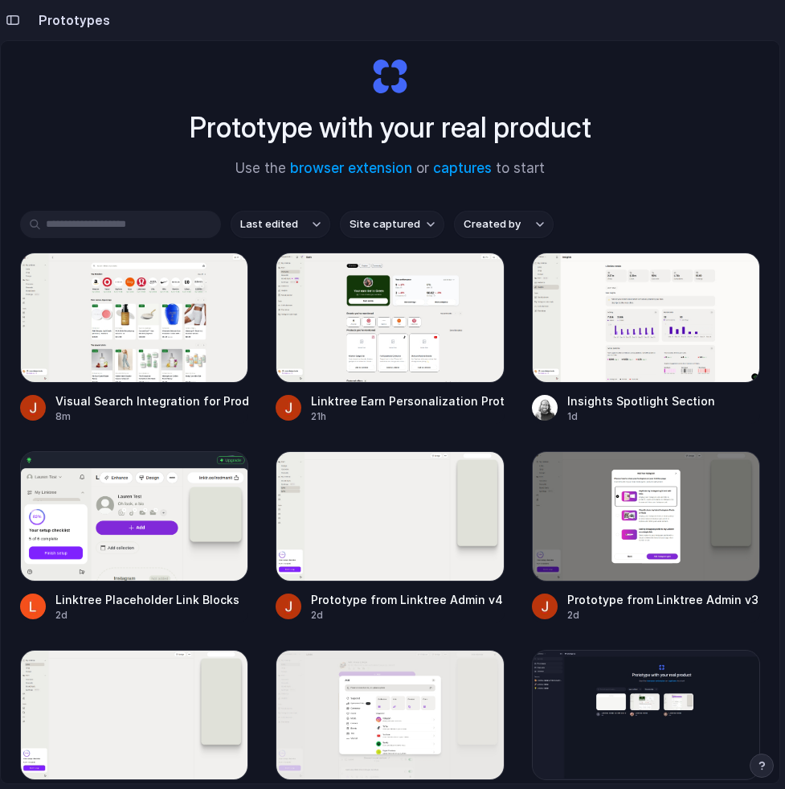
scroll to position [4, 0]
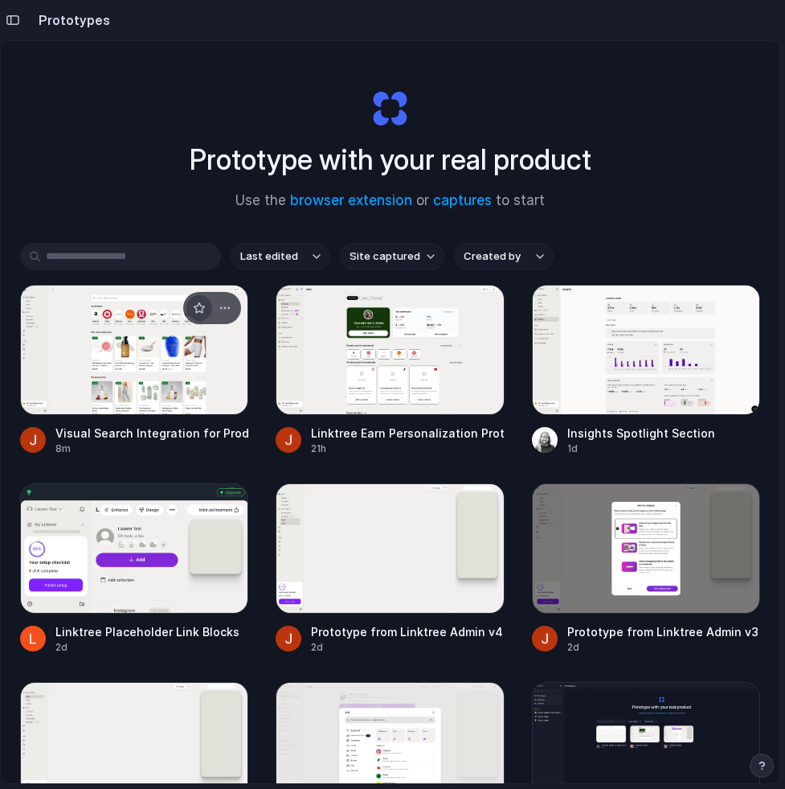
click at [199, 311] on div "button" at bounding box center [199, 307] width 13 height 13
click at [140, 367] on div at bounding box center [134, 350] width 228 height 130
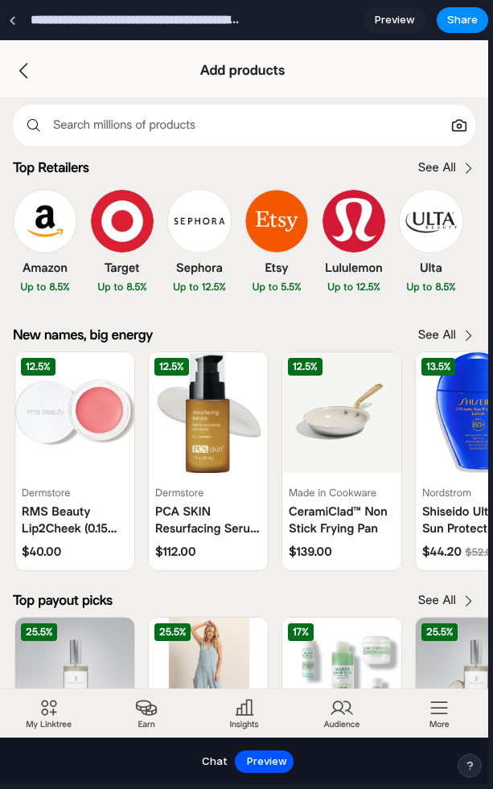
click at [209, 776] on div "Chat Preview" at bounding box center [244, 760] width 488 height 47
click at [209, 761] on span "Chat" at bounding box center [215, 761] width 26 height 16
